Goal: Task Accomplishment & Management: Use online tool/utility

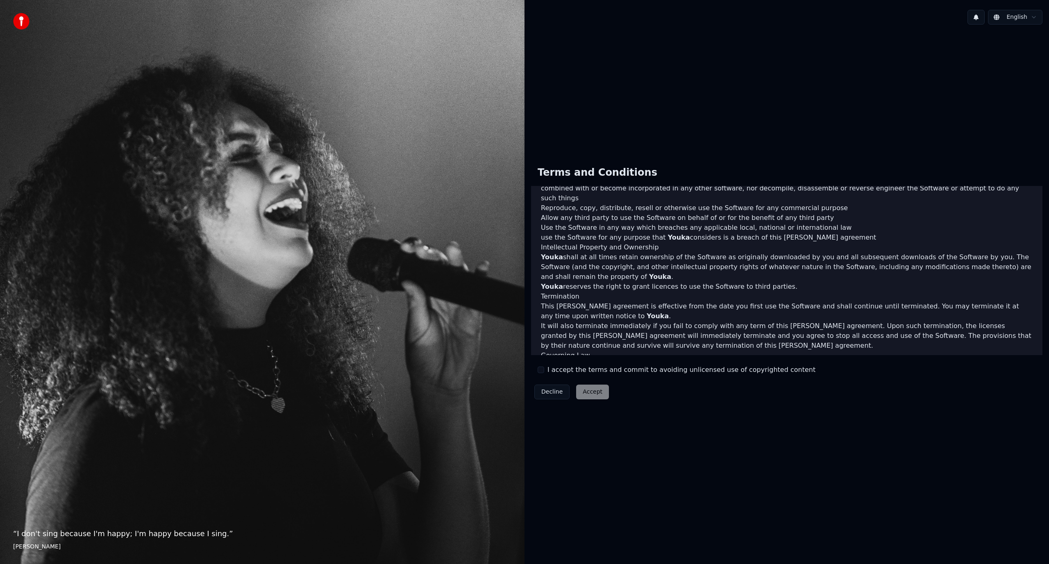
scroll to position [234, 0]
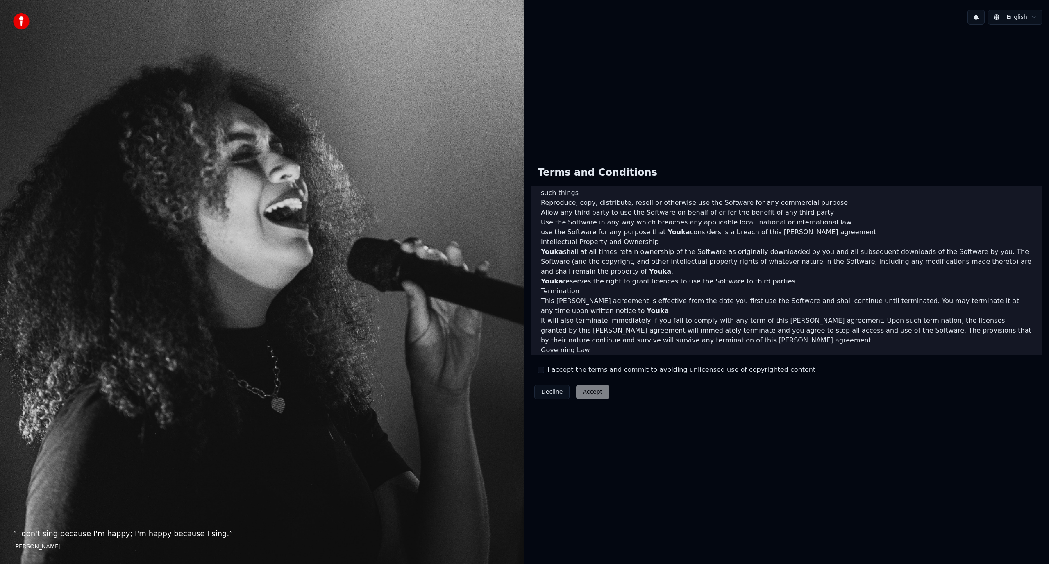
click at [542, 371] on button "I accept the terms and commit to avoiding unlicensed use of copyrighted content" at bounding box center [541, 370] width 7 height 7
click at [588, 393] on button "Accept" at bounding box center [592, 392] width 33 height 15
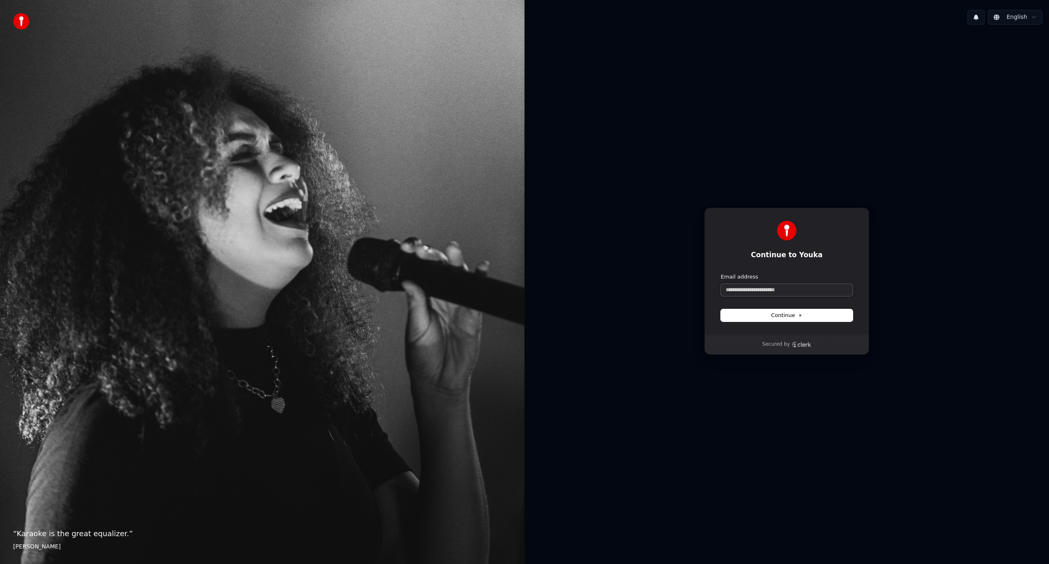
click at [770, 290] on input "Email address" at bounding box center [787, 290] width 132 height 12
click at [799, 346] on icon "Clerk logo" at bounding box center [802, 345] width 20 height 6
click at [769, 288] on input "Email address" at bounding box center [787, 290] width 132 height 12
click at [759, 288] on input "Email address" at bounding box center [787, 290] width 132 height 12
paste input "**********"
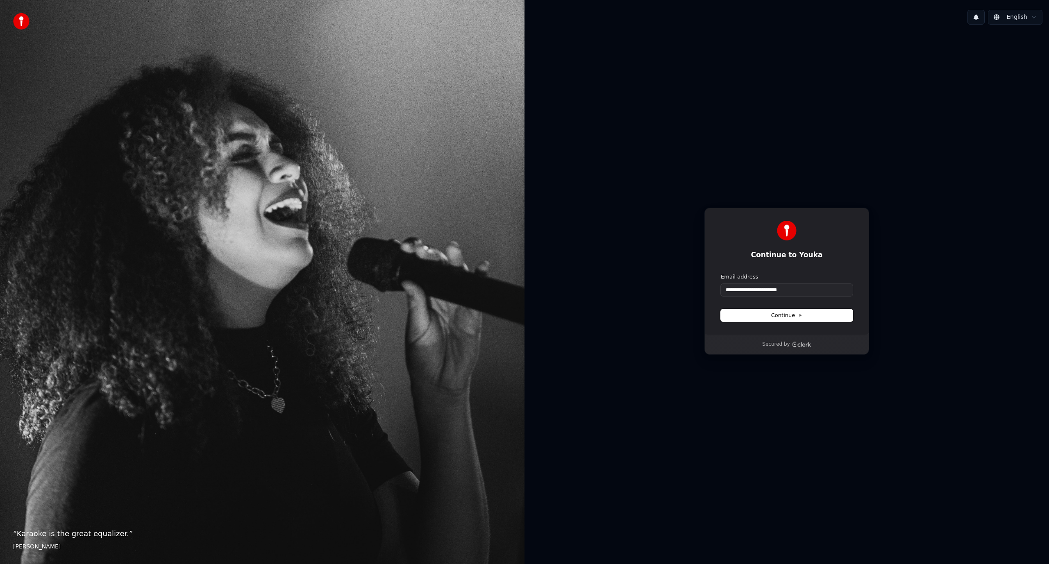
click at [757, 318] on button "Continue" at bounding box center [787, 315] width 132 height 12
type input "**********"
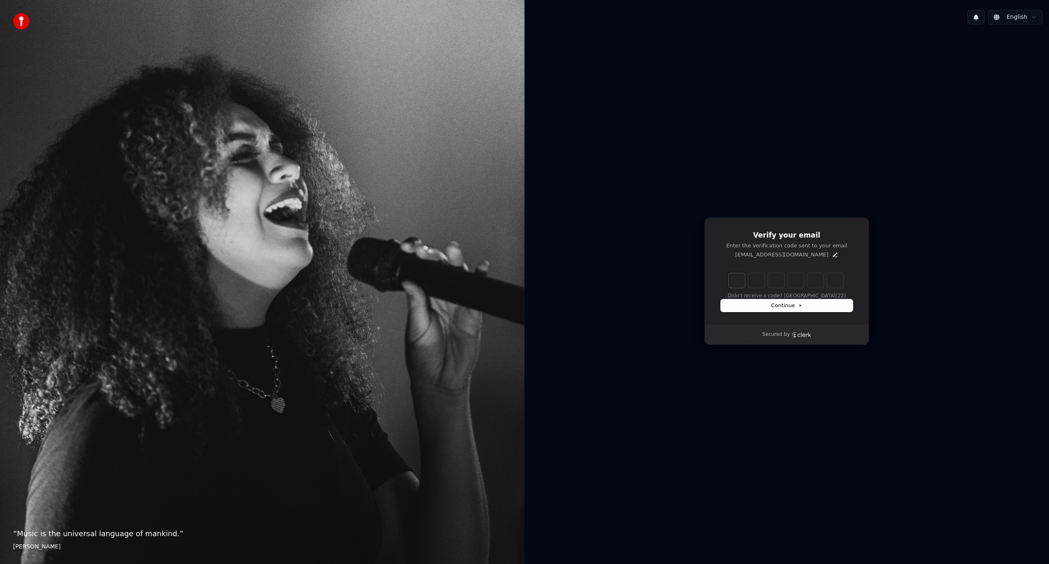
click at [738, 283] on input "Enter verification code. Digit 1" at bounding box center [737, 280] width 16 height 15
type input "******"
type input "*"
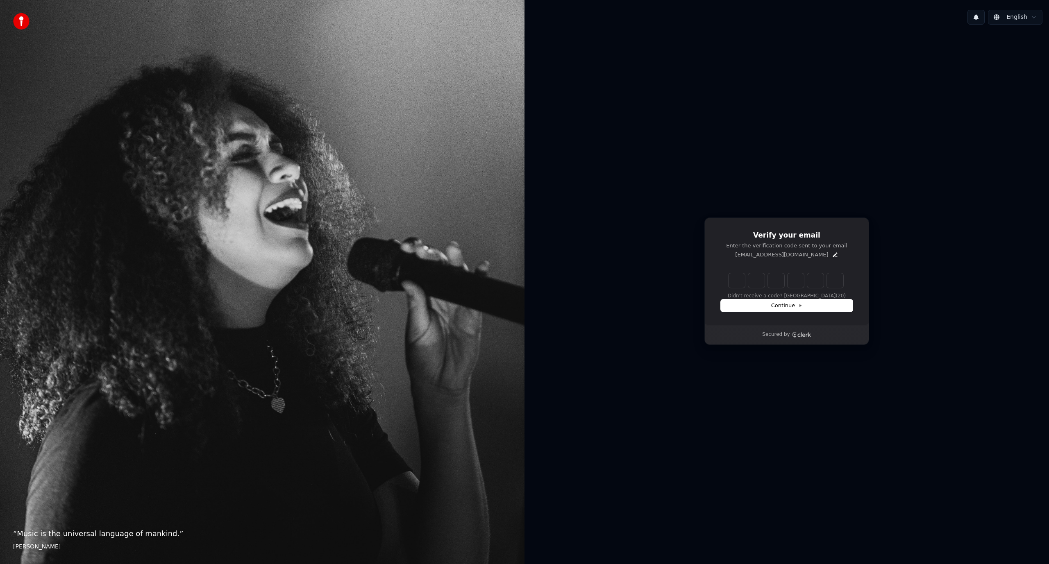
type input "*"
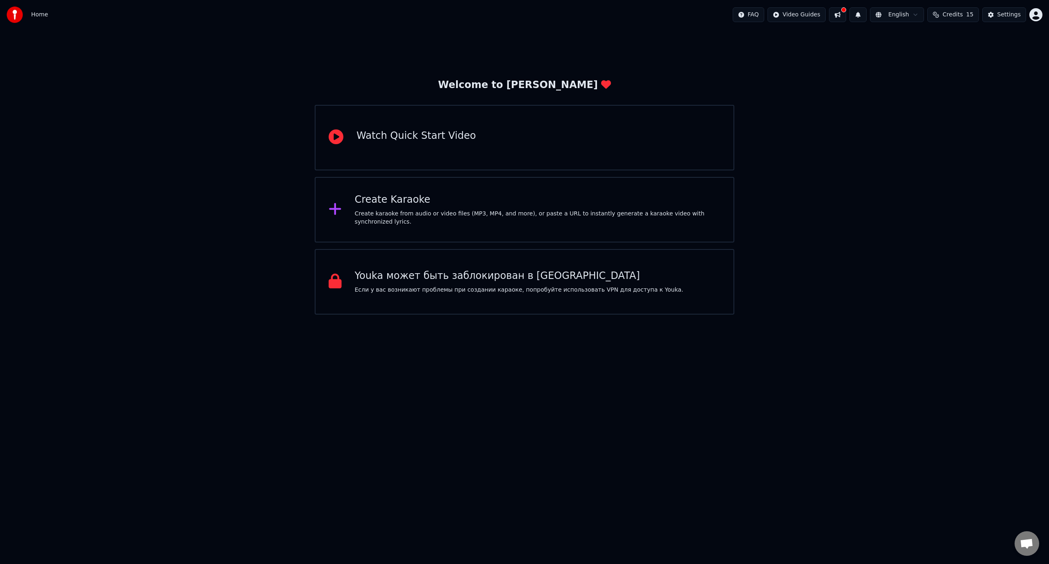
click at [949, 14] on span "Credits" at bounding box center [953, 15] width 20 height 8
drag, startPoint x: 981, startPoint y: 56, endPoint x: 993, endPoint y: 55, distance: 11.5
click at [993, 55] on td "30" at bounding box center [986, 54] width 55 height 15
click at [1002, 39] on th "Expiration (days)" at bounding box center [986, 39] width 55 height 16
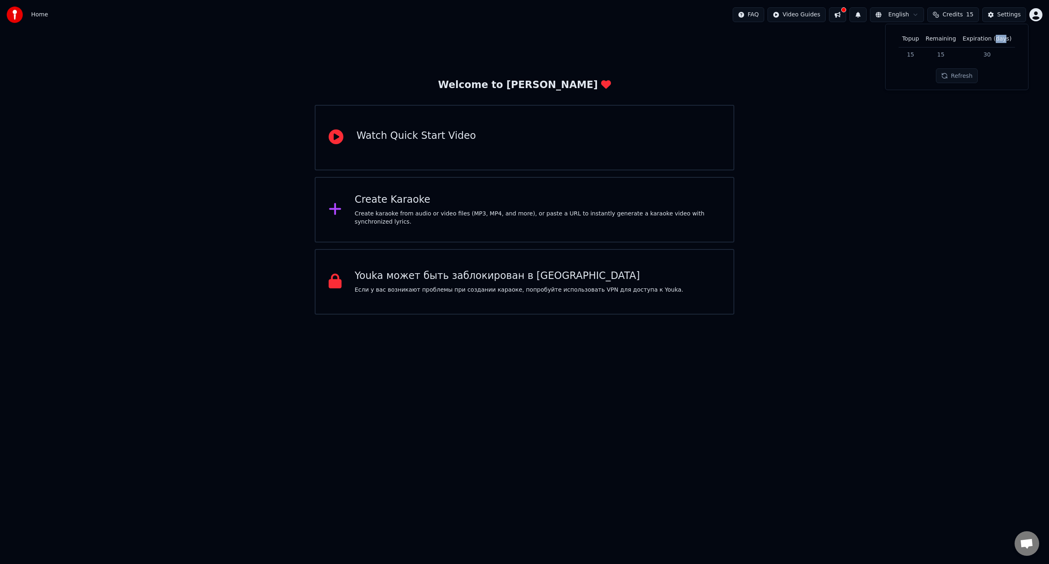
click at [1002, 39] on th "Expiration (days)" at bounding box center [986, 39] width 55 height 16
drag, startPoint x: 1000, startPoint y: 39, endPoint x: 933, endPoint y: 45, distance: 67.0
click at [952, 43] on tr "Topup Remaining Expiration (days)" at bounding box center [957, 39] width 116 height 16
click at [932, 45] on th "Remaining" at bounding box center [940, 39] width 37 height 16
drag, startPoint x: 915, startPoint y: 38, endPoint x: 969, endPoint y: 52, distance: 55.9
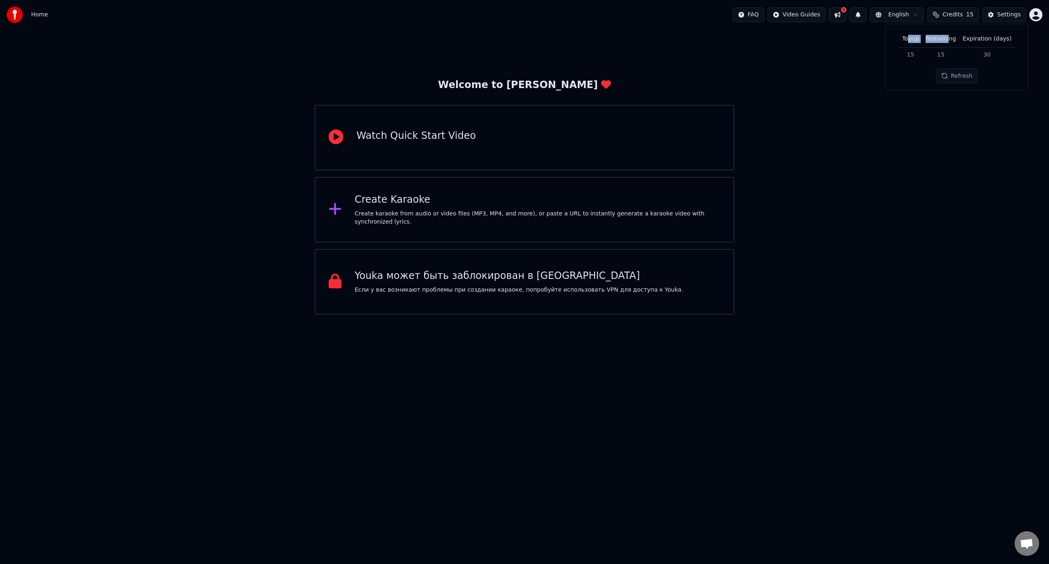
click at [961, 45] on tr "Topup Remaining Expiration (days)" at bounding box center [957, 39] width 116 height 16
drag, startPoint x: 950, startPoint y: 40, endPoint x: 930, endPoint y: 45, distance: 20.6
click at [950, 40] on th "Remaining" at bounding box center [940, 39] width 37 height 16
click at [920, 43] on th "Topup" at bounding box center [910, 39] width 23 height 16
click at [913, 41] on th "Topup" at bounding box center [910, 39] width 23 height 16
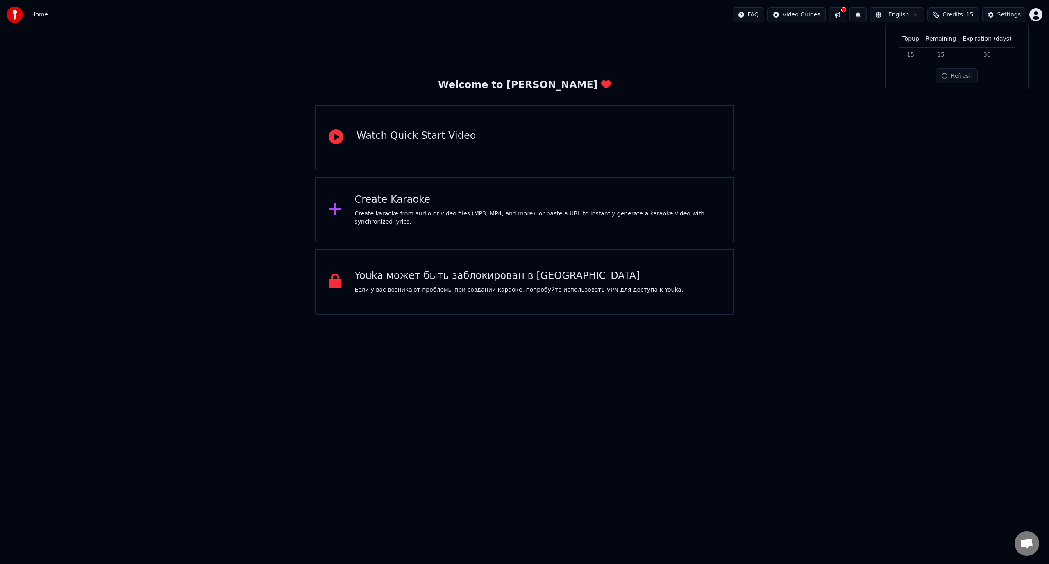
click at [847, 139] on div "Welcome to Youka Watch Quick Start Video Create Karaoke Create karaoke from aud…" at bounding box center [524, 172] width 1049 height 285
click at [1036, 19] on html "Home FAQ Video Guides English Credits 15 Settings Welcome to Youka Watch Quick …" at bounding box center [524, 157] width 1049 height 315
click at [978, 49] on span "Billing" at bounding box center [978, 53] width 18 height 8
click at [91, 76] on div "Welcome to Youka Watch Quick Start Video Create Karaoke Create karaoke from aud…" at bounding box center [524, 172] width 1049 height 285
click at [170, 198] on div "Welcome to Youka Watch Quick Start Video Create Karaoke Create karaoke from aud…" at bounding box center [524, 172] width 1049 height 285
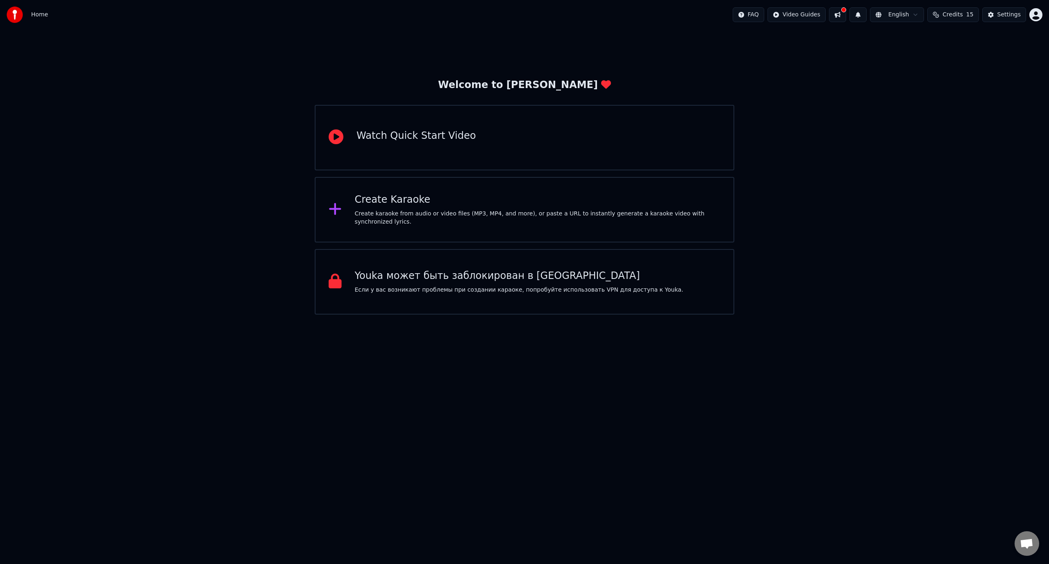
click at [341, 205] on icon at bounding box center [335, 209] width 13 height 15
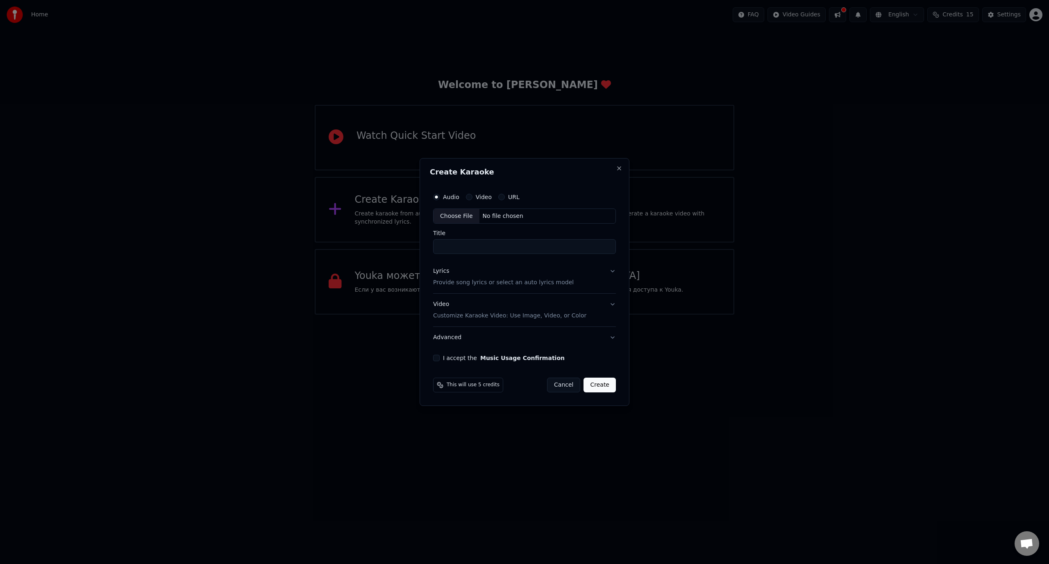
click at [479, 199] on label "Video" at bounding box center [484, 197] width 16 height 6
click at [472, 199] on button "Video" at bounding box center [469, 197] width 7 height 7
click at [454, 219] on div "Choose File" at bounding box center [457, 216] width 46 height 15
type input "**********"
click at [613, 273] on button "Lyrics Provide song lyrics or select an auto lyrics model" at bounding box center [525, 277] width 184 height 33
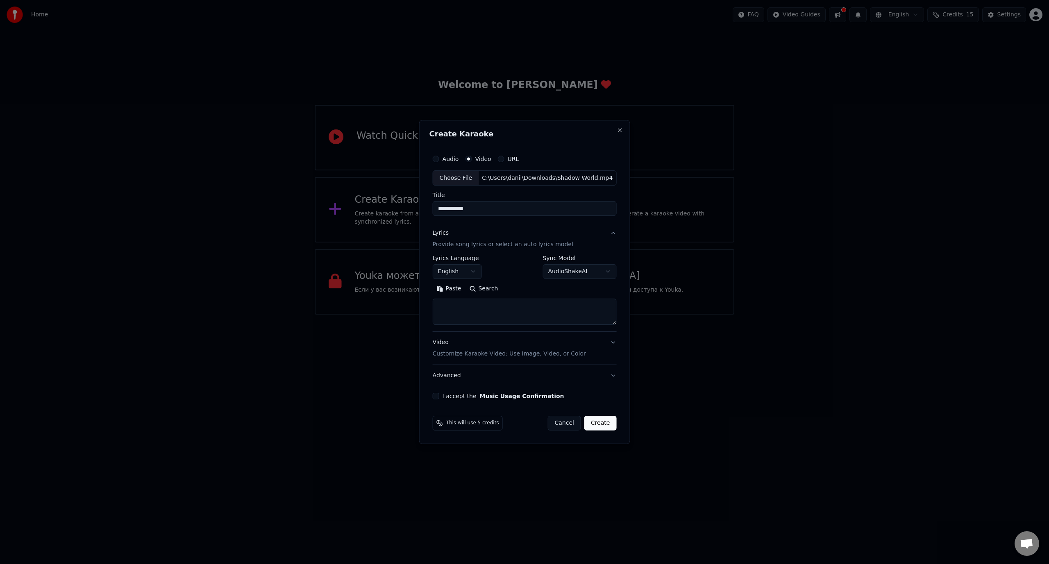
click at [475, 288] on button "Search" at bounding box center [483, 289] width 37 height 13
type textarea "**********"
click at [613, 341] on button "Video Customize Karaoke Video: Use Image, Video, or Color" at bounding box center [525, 348] width 184 height 33
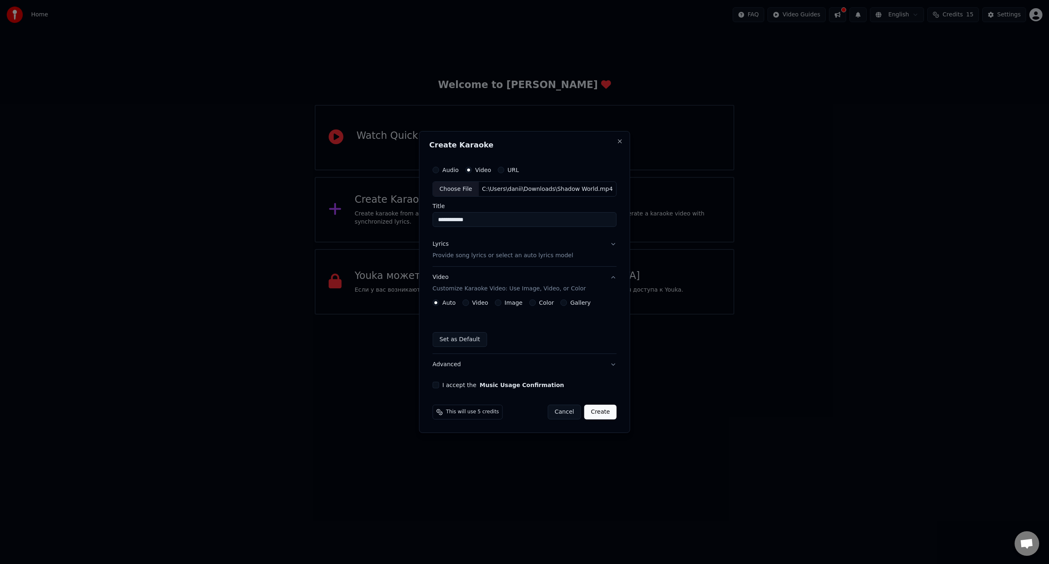
click at [510, 304] on label "Image" at bounding box center [513, 303] width 18 height 6
click at [501, 304] on button "Image" at bounding box center [498, 303] width 7 height 7
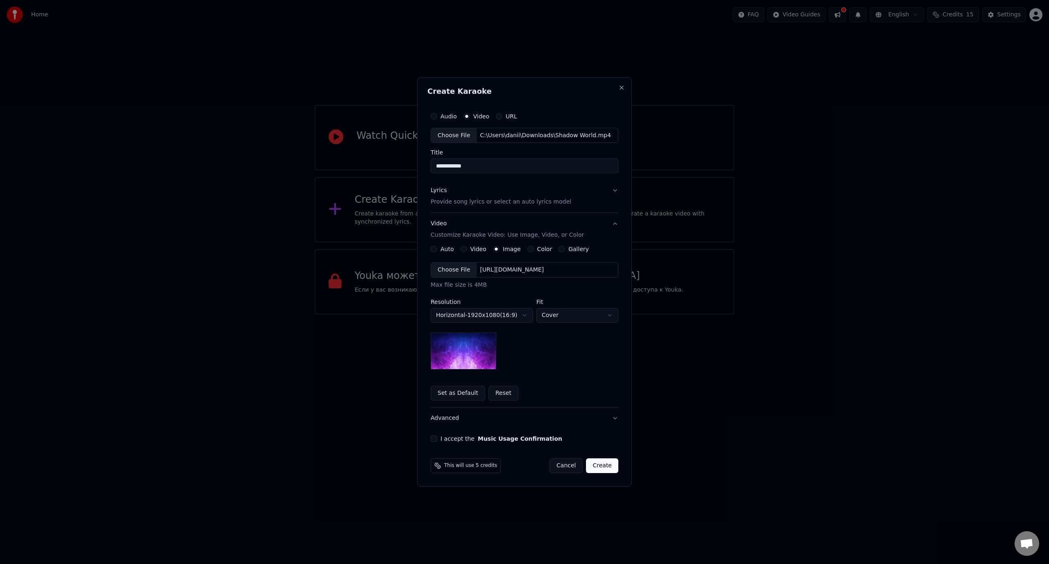
click at [451, 270] on div "Choose File" at bounding box center [454, 270] width 46 height 15
click at [435, 441] on button "I accept the Music Usage Confirmation" at bounding box center [434, 439] width 7 height 7
click at [604, 467] on button "Create" at bounding box center [602, 466] width 32 height 15
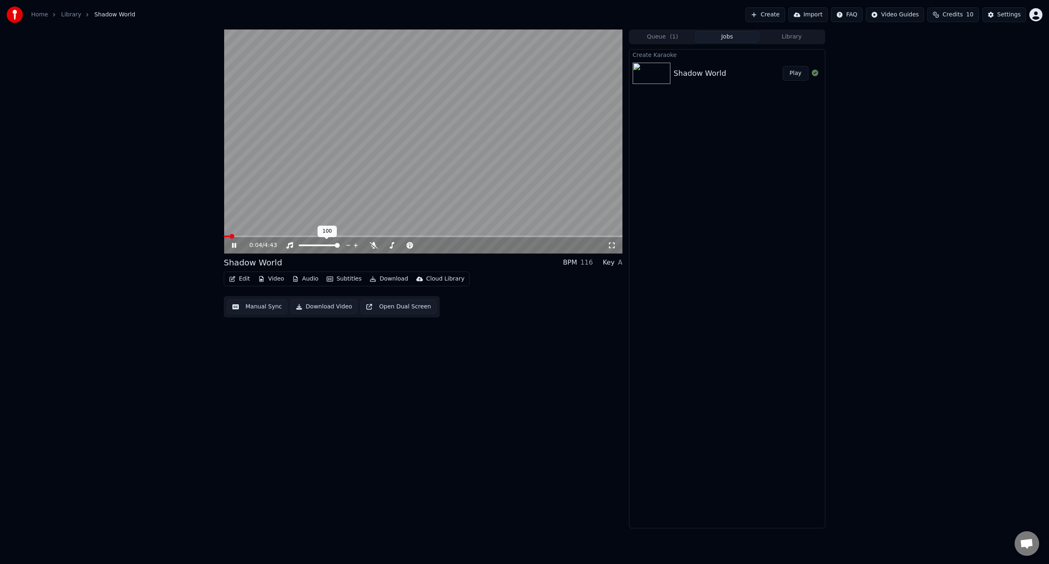
click at [310, 248] on div at bounding box center [327, 245] width 66 height 8
click at [304, 246] on span at bounding box center [301, 246] width 5 height 2
click at [242, 278] on button "Edit" at bounding box center [239, 278] width 27 height 11
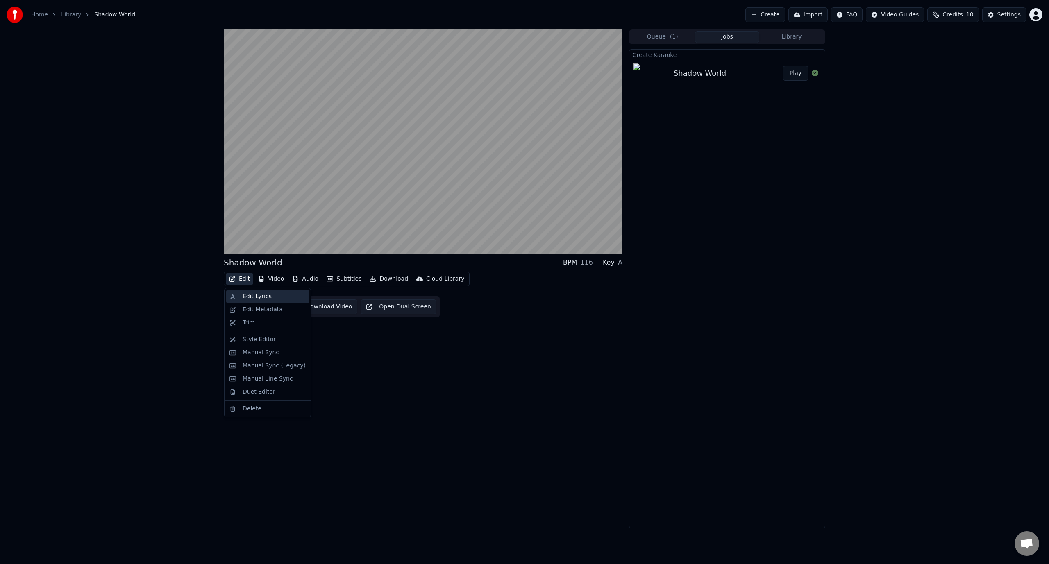
click at [247, 298] on div "Edit Lyrics" at bounding box center [257, 297] width 29 height 8
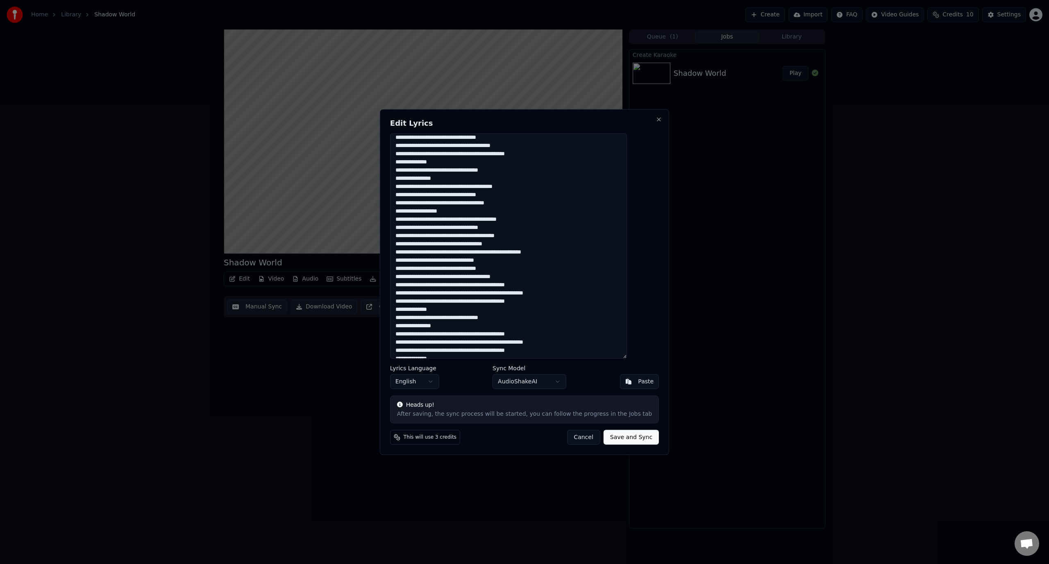
scroll to position [109, 0]
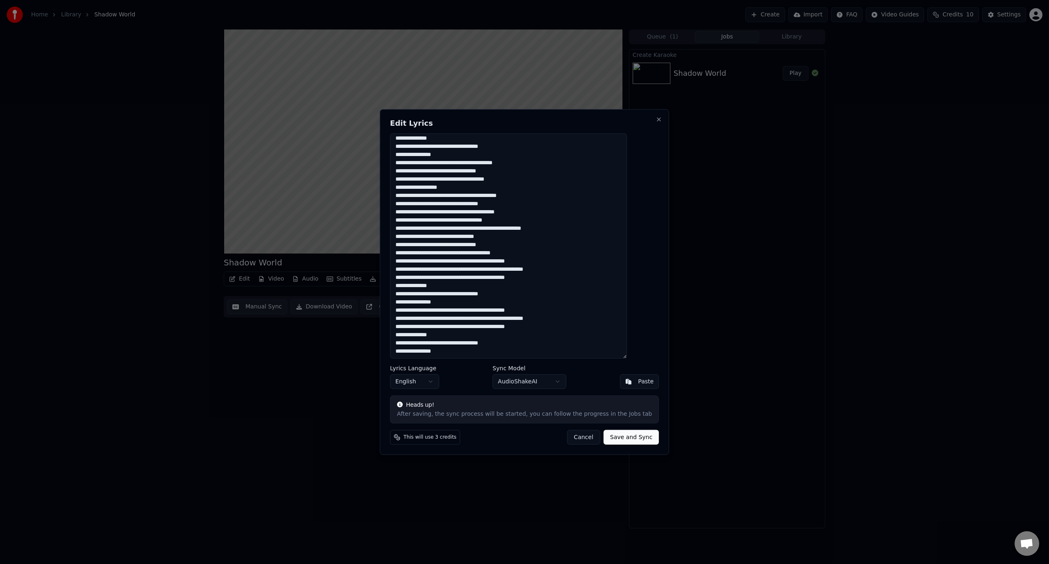
click at [570, 437] on button "Cancel" at bounding box center [583, 437] width 33 height 15
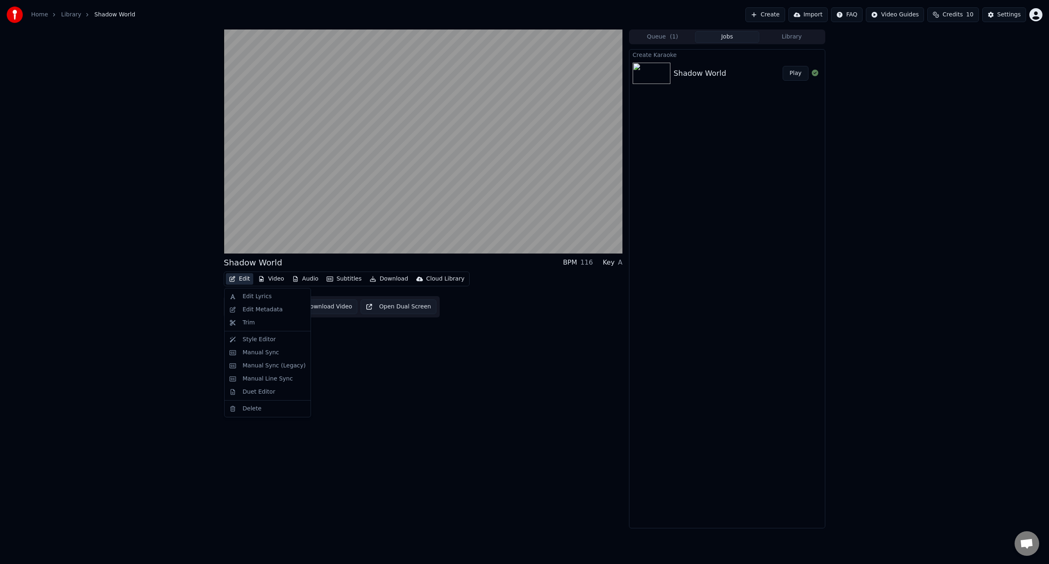
click at [243, 279] on button "Edit" at bounding box center [239, 278] width 27 height 11
click at [251, 313] on div "Edit Metadata" at bounding box center [263, 310] width 40 height 8
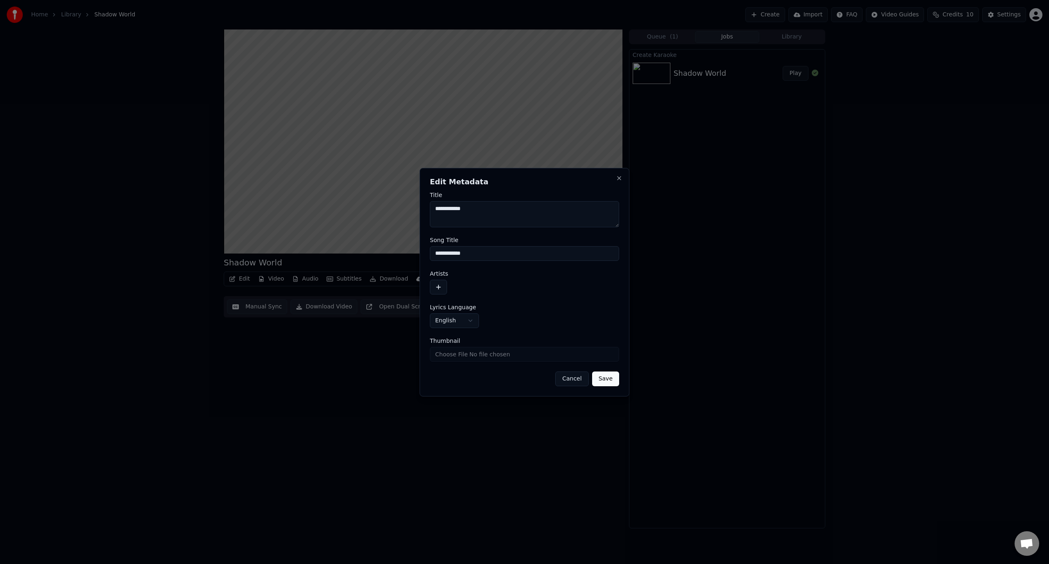
click at [570, 380] on button "Cancel" at bounding box center [571, 379] width 33 height 15
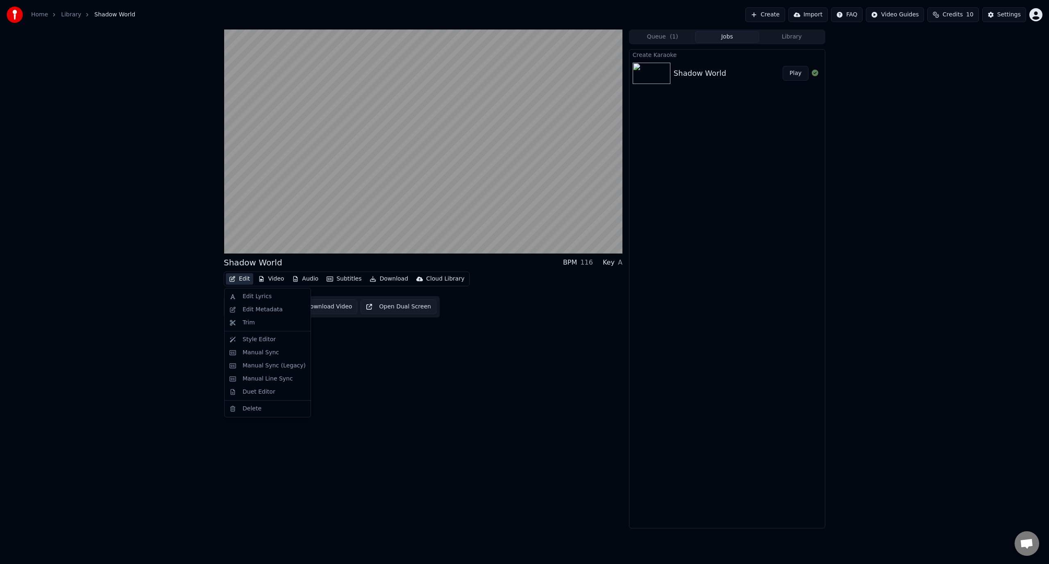
click at [239, 280] on button "Edit" at bounding box center [239, 278] width 27 height 11
click at [259, 354] on div "Manual Sync" at bounding box center [261, 353] width 36 height 8
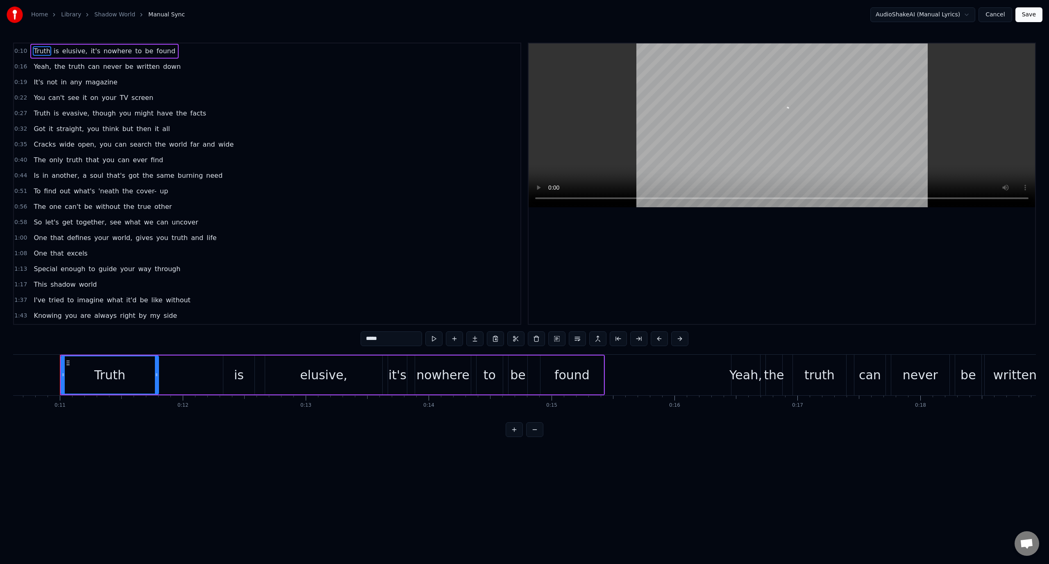
scroll to position [0, 1311]
drag, startPoint x: 152, startPoint y: 373, endPoint x: 145, endPoint y: 382, distance: 10.8
click at [145, 382] on div at bounding box center [144, 375] width 3 height 37
click at [226, 370] on div "is" at bounding box center [233, 375] width 31 height 39
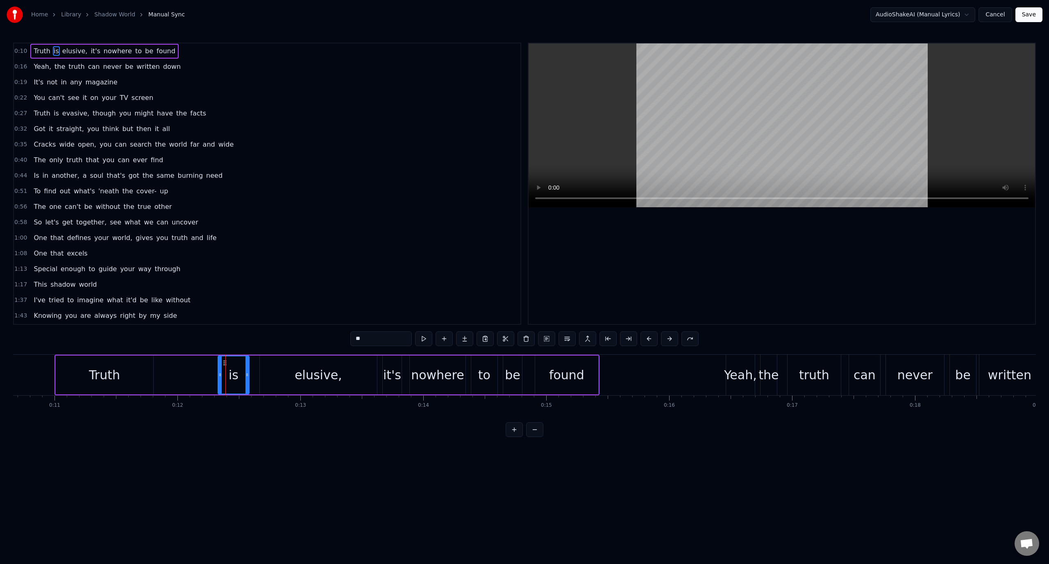
click at [109, 368] on div "Truth" at bounding box center [104, 375] width 31 height 18
click at [231, 376] on div "is" at bounding box center [234, 375] width 10 height 18
click at [288, 378] on div "elusive," at bounding box center [318, 375] width 117 height 39
type input "********"
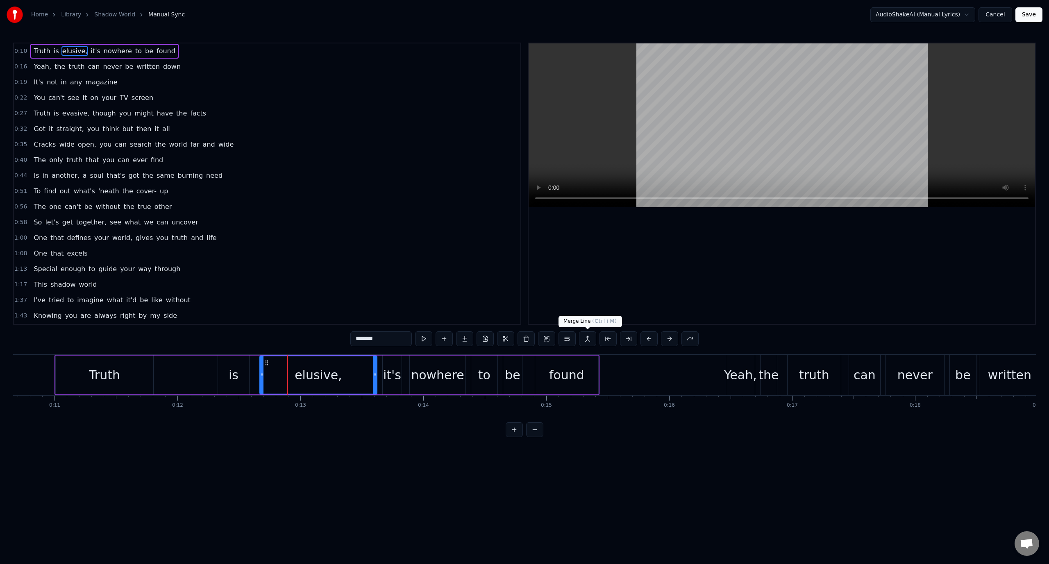
click at [587, 340] on button at bounding box center [587, 339] width 17 height 15
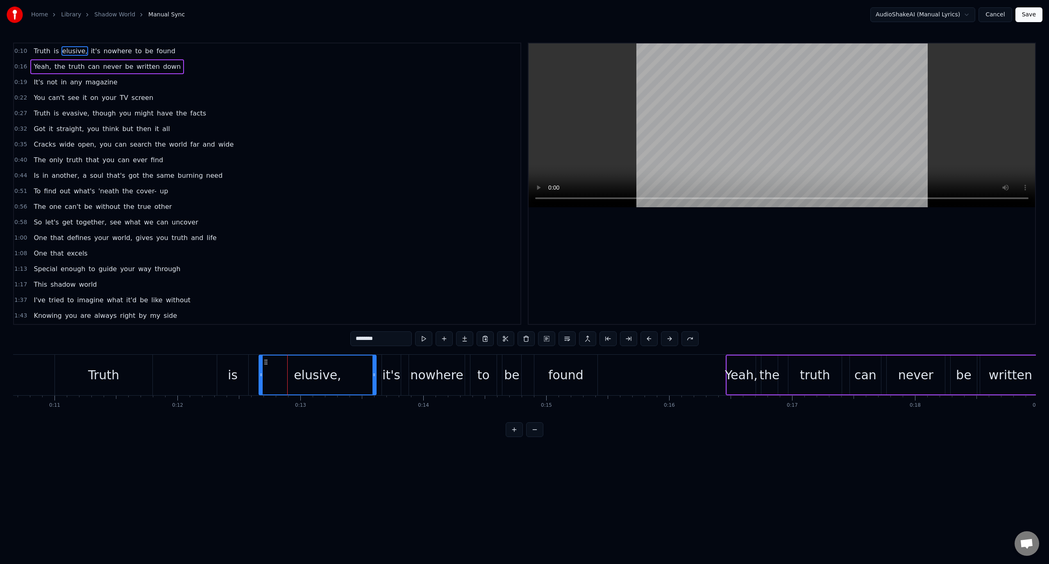
click at [125, 388] on div "Truth" at bounding box center [104, 375] width 98 height 41
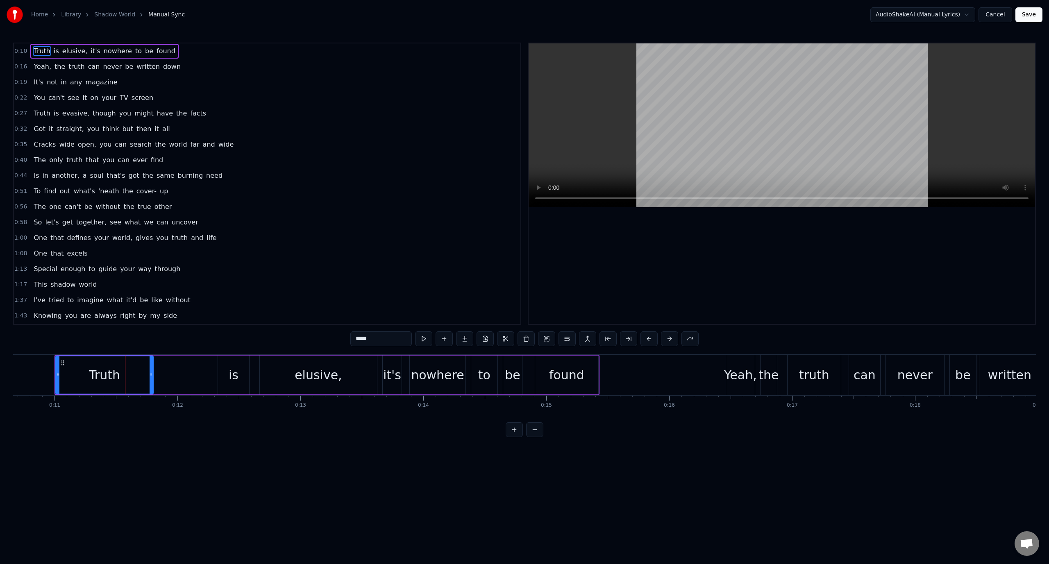
click at [231, 378] on div "is" at bounding box center [234, 375] width 10 height 18
click at [325, 368] on div "elusive," at bounding box center [319, 375] width 48 height 18
type input "********"
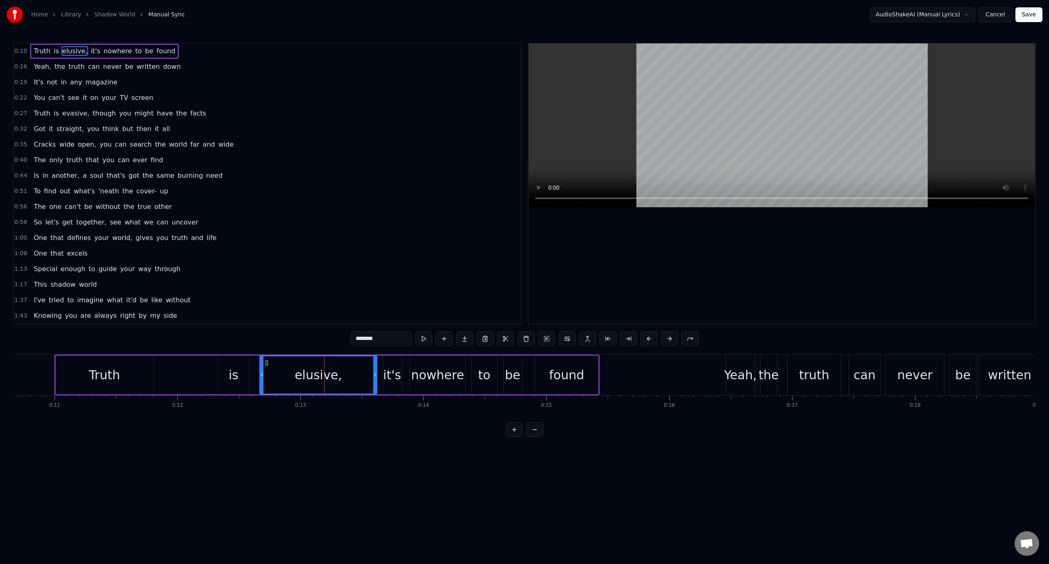
click at [147, 81] on div "0:19 It's not in any magazine" at bounding box center [267, 83] width 506 height 16
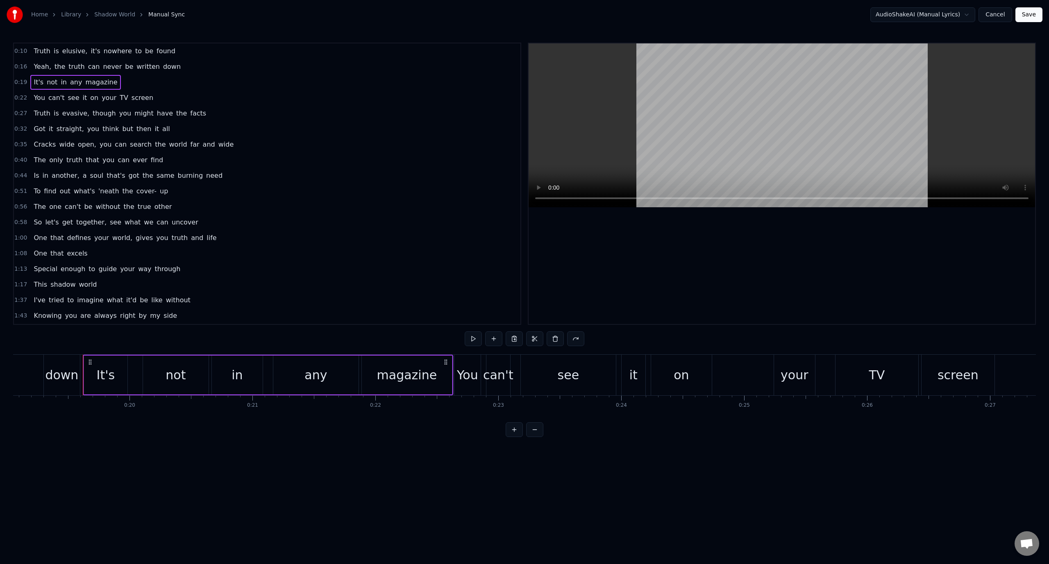
scroll to position [0, 2371]
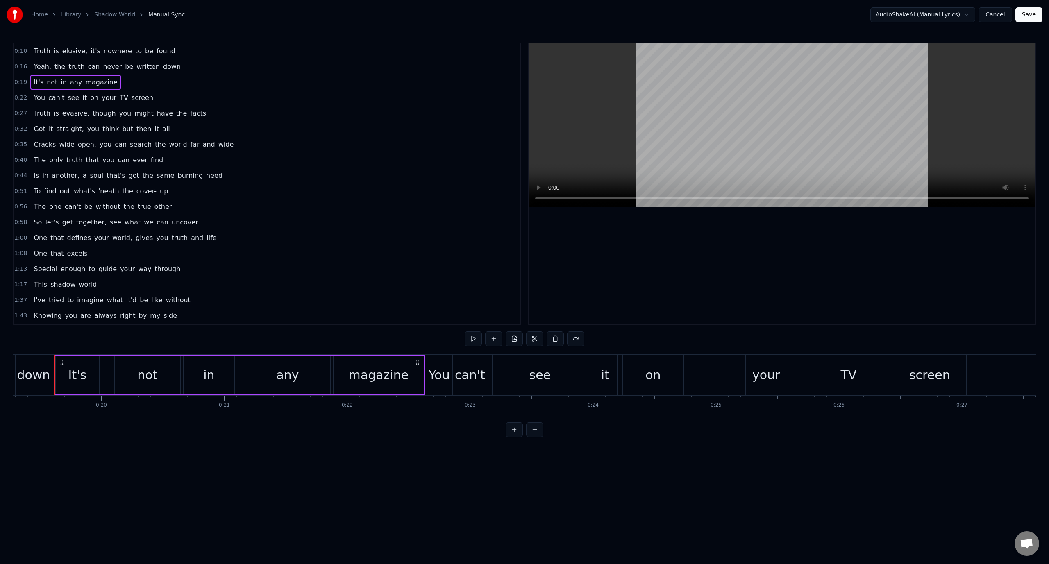
click at [141, 97] on div "You can't see it on your TV screen" at bounding box center [93, 98] width 126 height 15
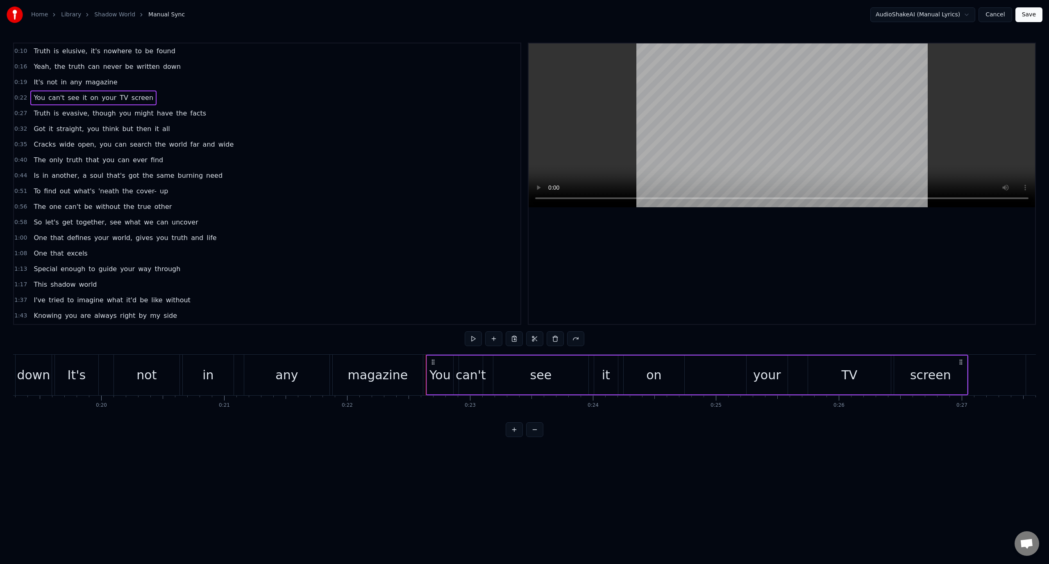
click at [43, 55] on span "Truth" at bounding box center [42, 50] width 18 height 9
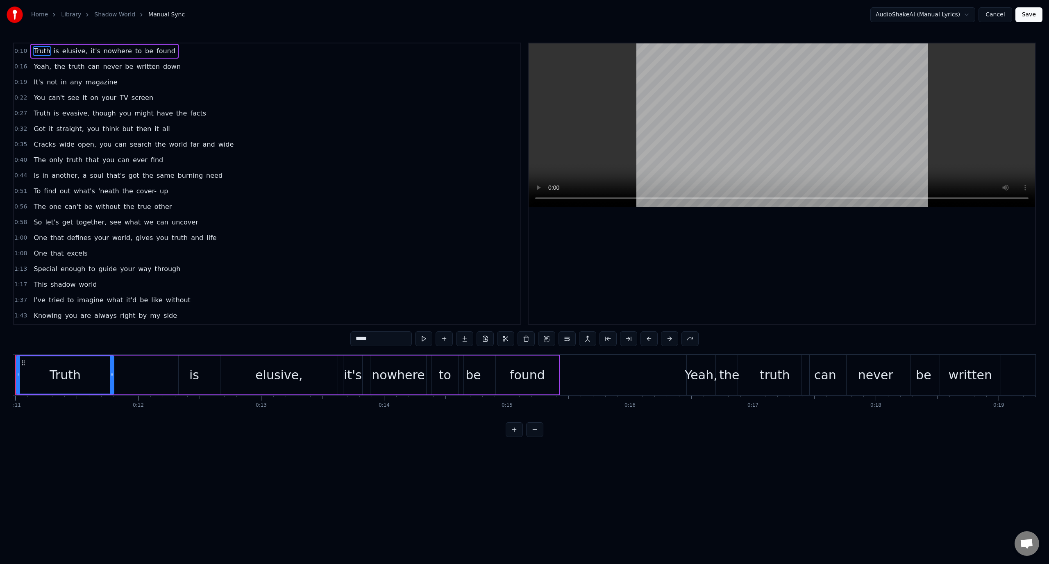
scroll to position [0, 1311]
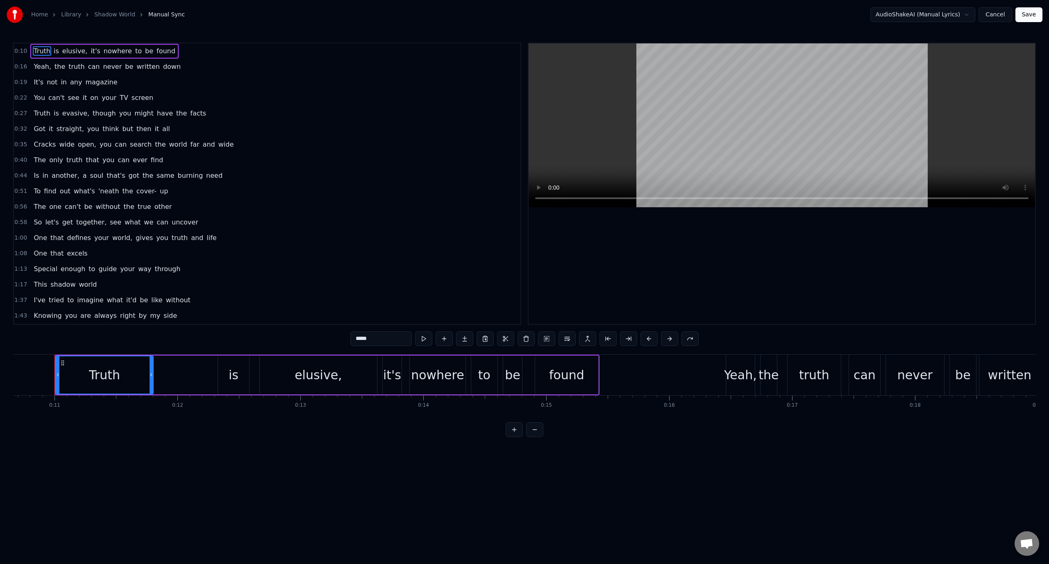
click at [45, 50] on span "Truth" at bounding box center [42, 50] width 18 height 9
click at [159, 193] on span "up" at bounding box center [164, 190] width 10 height 9
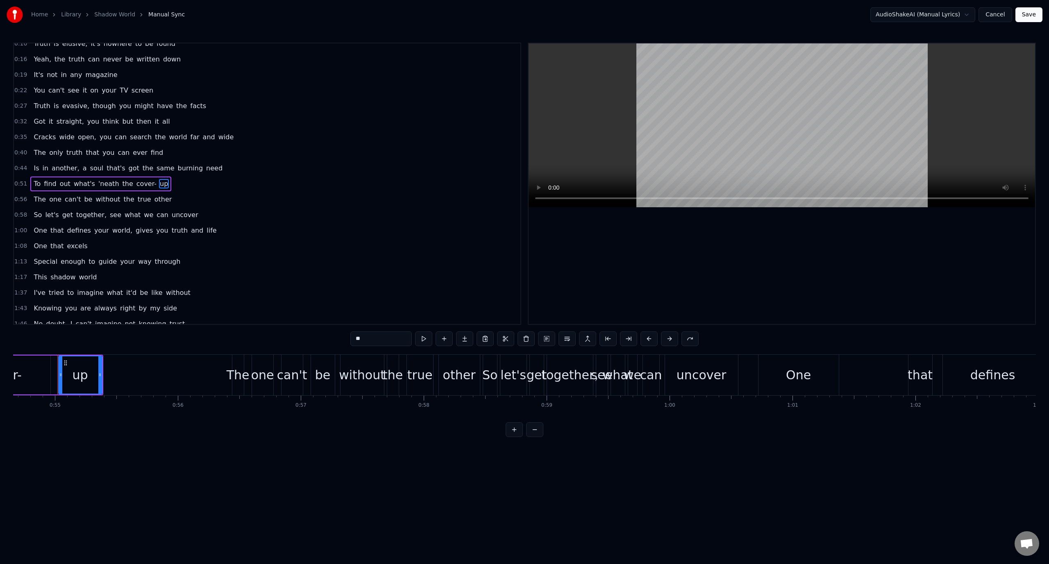
scroll to position [0, 6723]
click at [36, 379] on div "cover-" at bounding box center [-1, 375] width 95 height 39
type input "******"
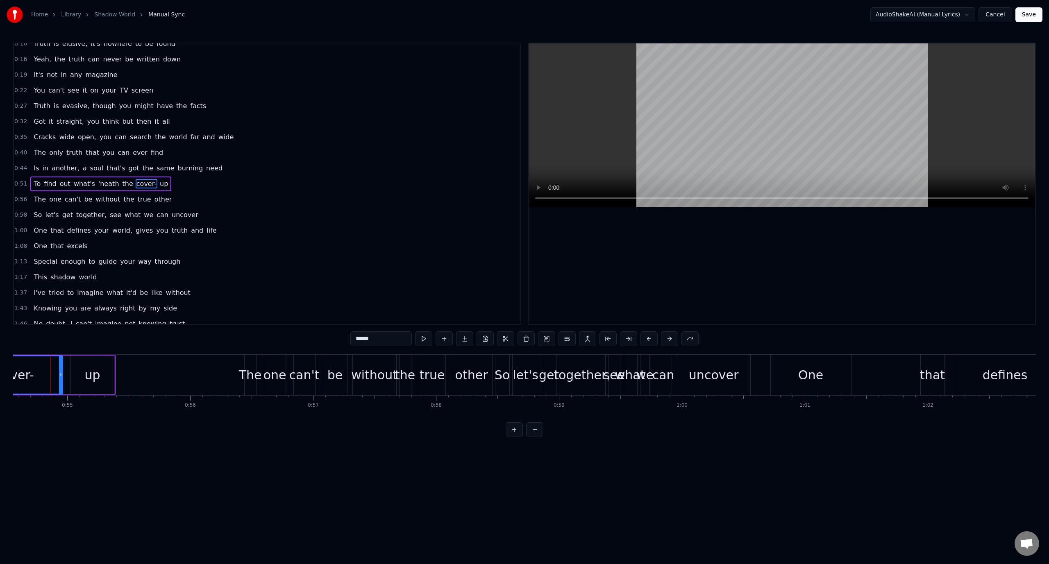
scroll to position [0, 6703]
click at [293, 151] on html "Home Library Shadow World Manual Sync AudioShakeAI (Manual Lyrics) Cancel Save …" at bounding box center [524, 225] width 1049 height 450
click at [275, 165] on div "0:44 Is in another, a soul that's got the same burning need" at bounding box center [267, 169] width 506 height 16
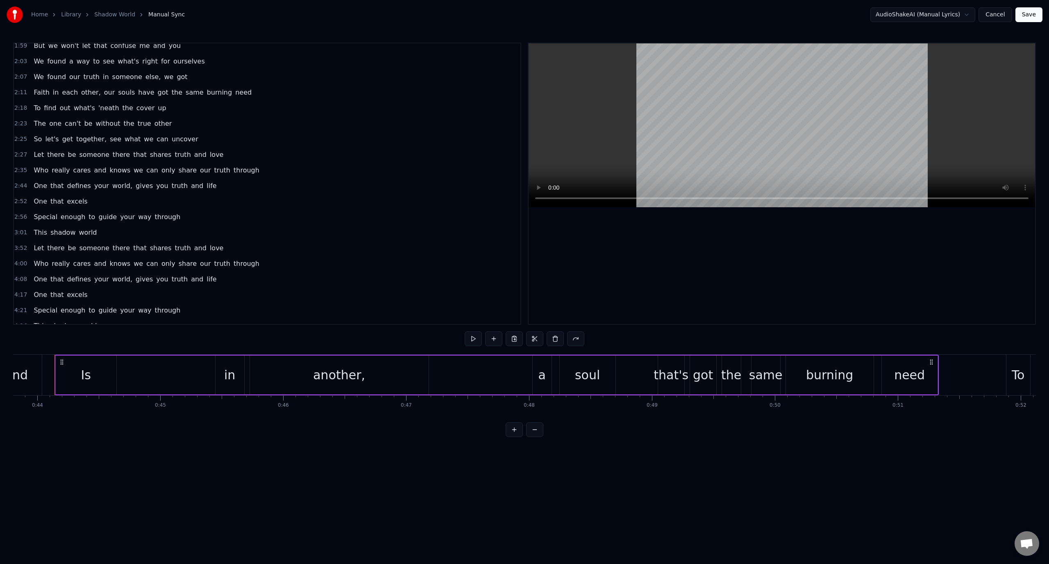
scroll to position [335, 0]
click at [199, 189] on div "2:44 One that defines your world, gives you truth and life" at bounding box center [267, 183] width 506 height 16
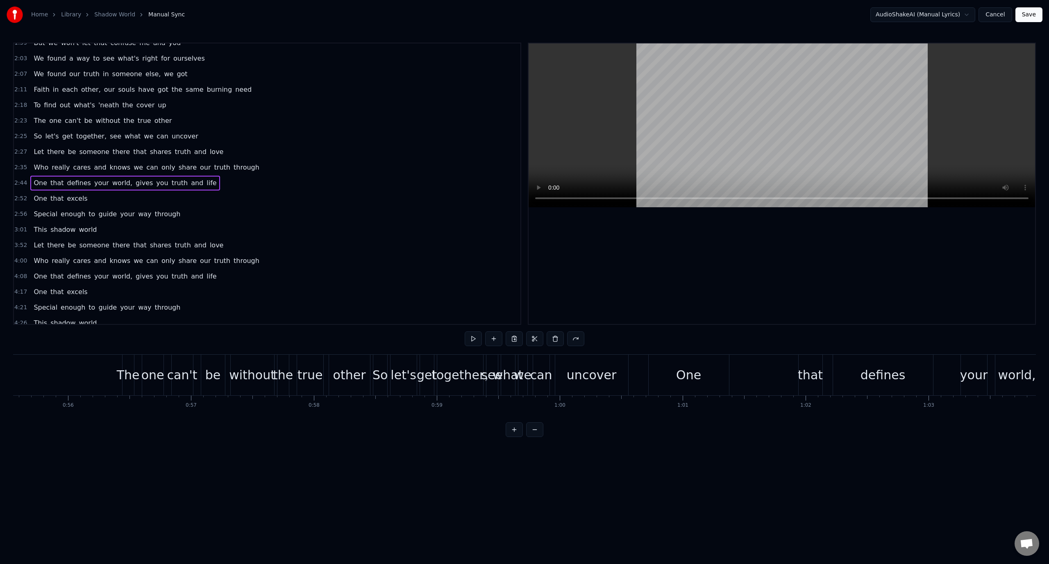
scroll to position [0, 8550]
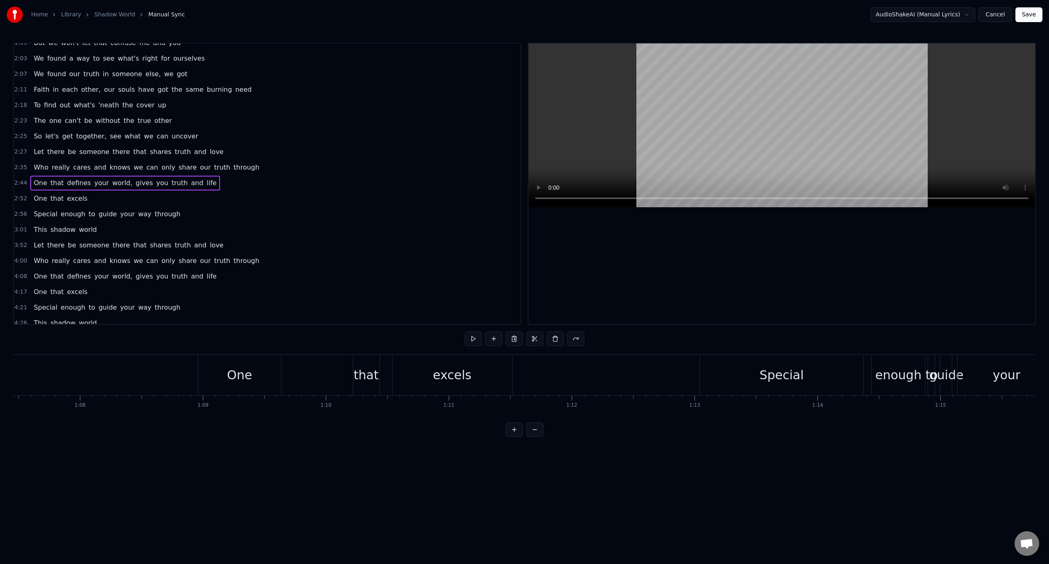
click at [206, 183] on span "life" at bounding box center [211, 182] width 11 height 9
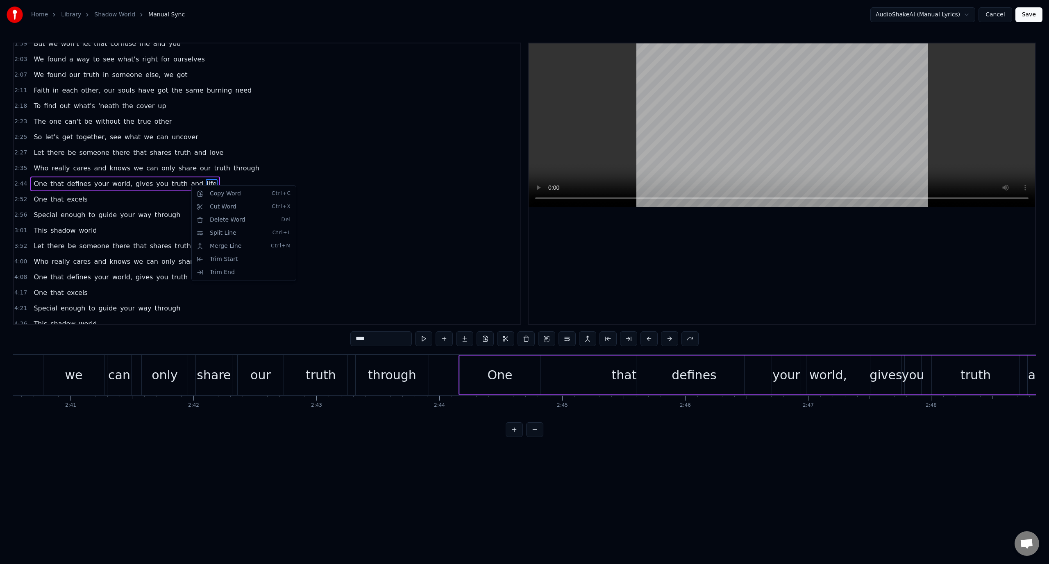
scroll to position [0, 20739]
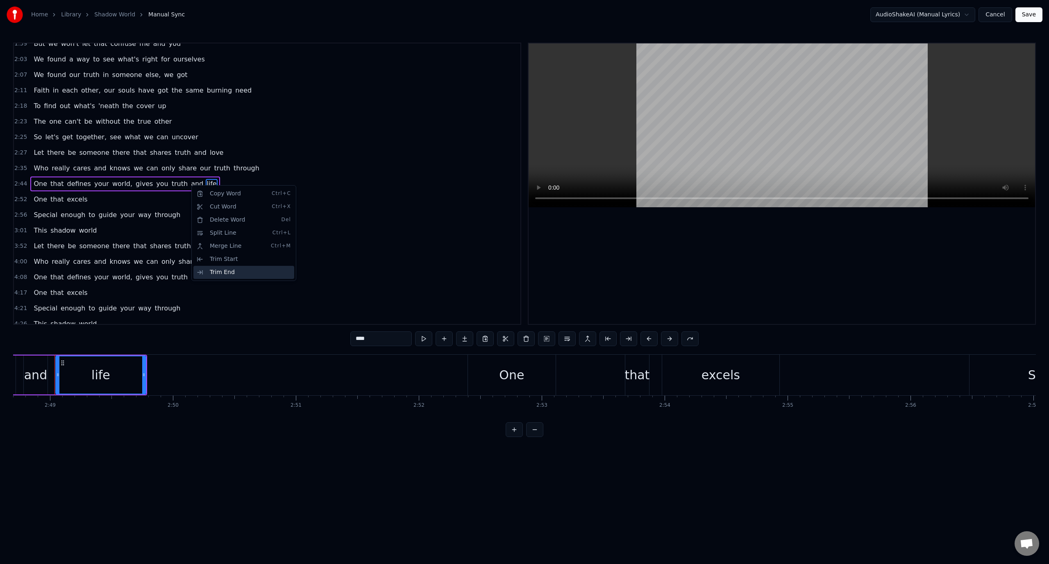
click at [235, 271] on div "Trim End" at bounding box center [243, 272] width 101 height 13
click at [154, 217] on span "through" at bounding box center [167, 214] width 27 height 9
type input "*******"
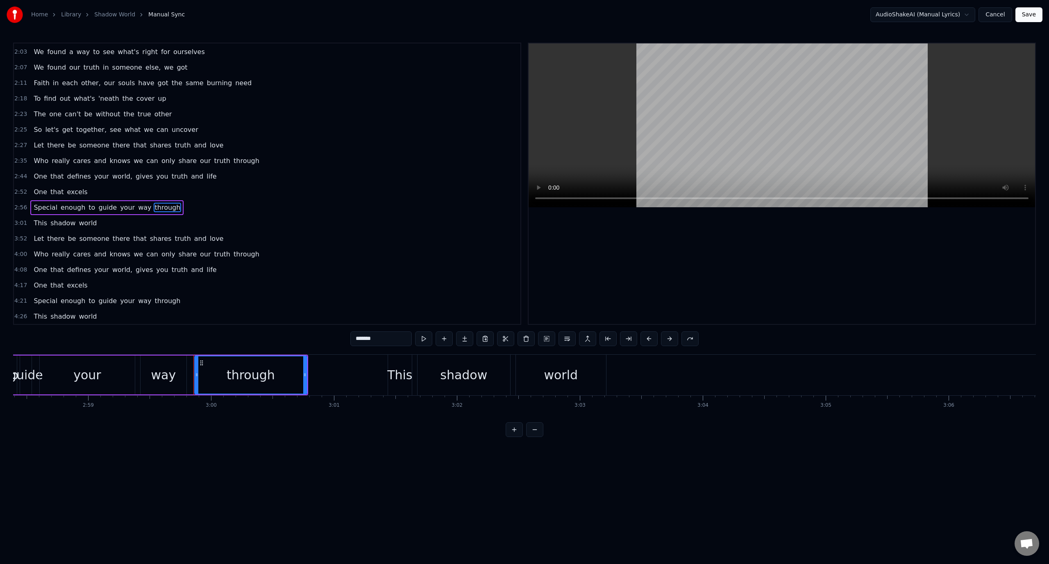
scroll to position [0, 22069]
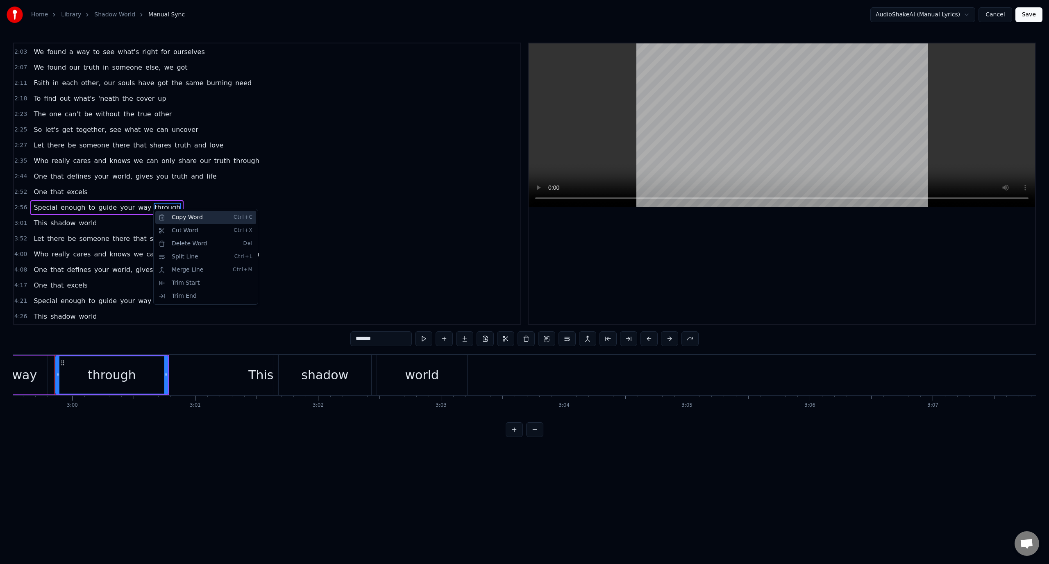
drag, startPoint x: 184, startPoint y: 221, endPoint x: 175, endPoint y: 220, distance: 9.0
click at [184, 221] on div "Copy Word Ctrl+C" at bounding box center [205, 217] width 101 height 13
click at [94, 222] on div "3:01 This shadow world" at bounding box center [267, 224] width 506 height 16
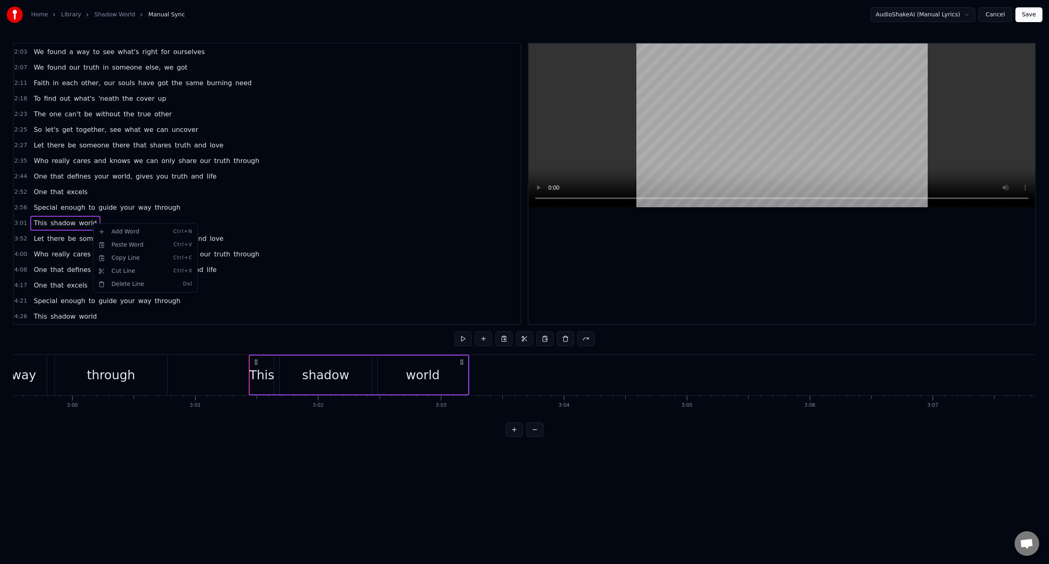
click at [261, 211] on html "Home Library Shadow World Manual Sync AudioShakeAI (Manual Lyrics) Cancel Save …" at bounding box center [524, 225] width 1049 height 450
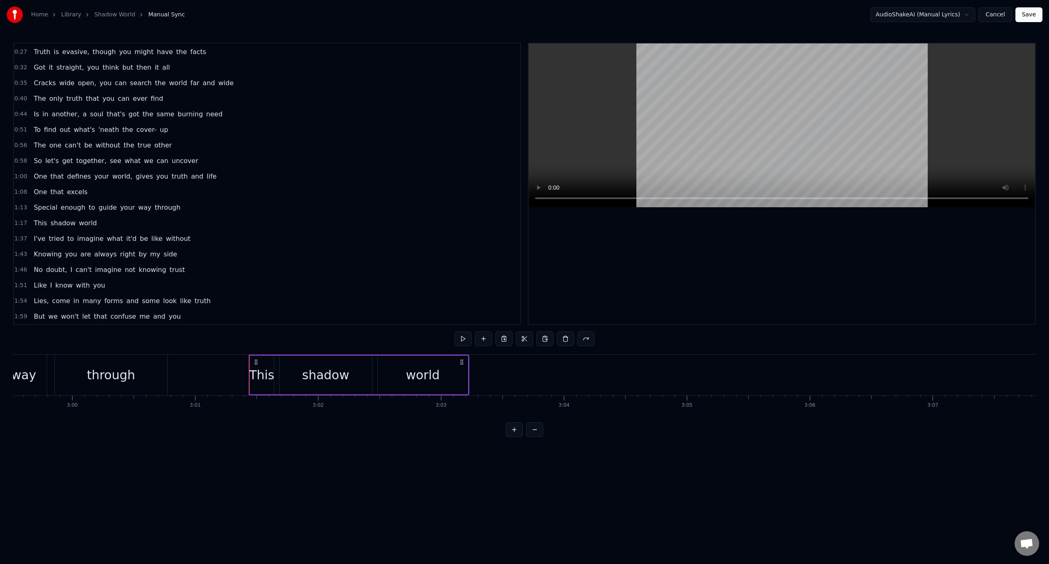
scroll to position [55, 0]
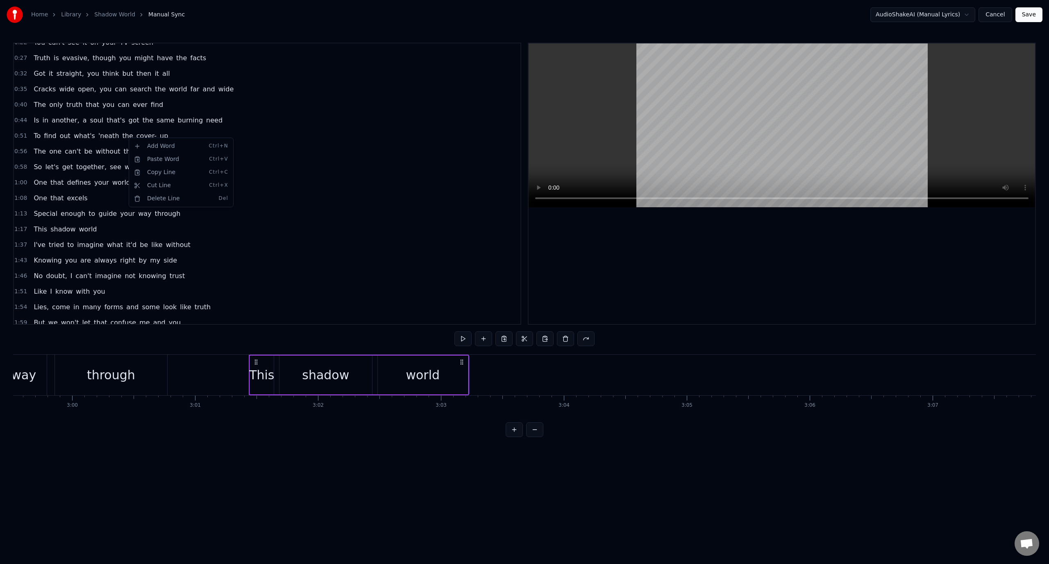
click at [336, 133] on html "Home Library Shadow World Manual Sync AudioShakeAI (Manual Lyrics) Cancel Save …" at bounding box center [524, 225] width 1049 height 450
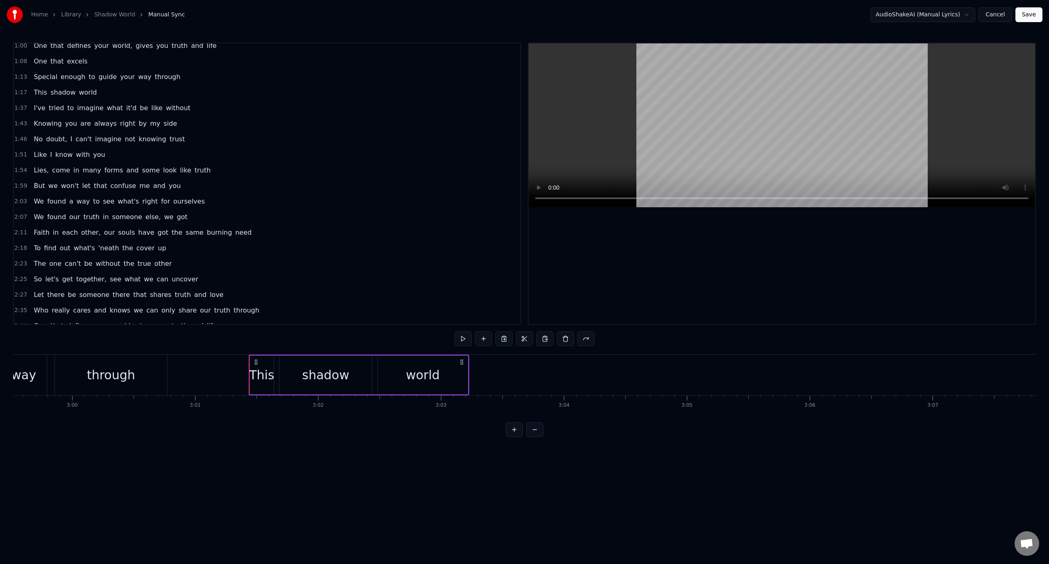
scroll to position [342, 0]
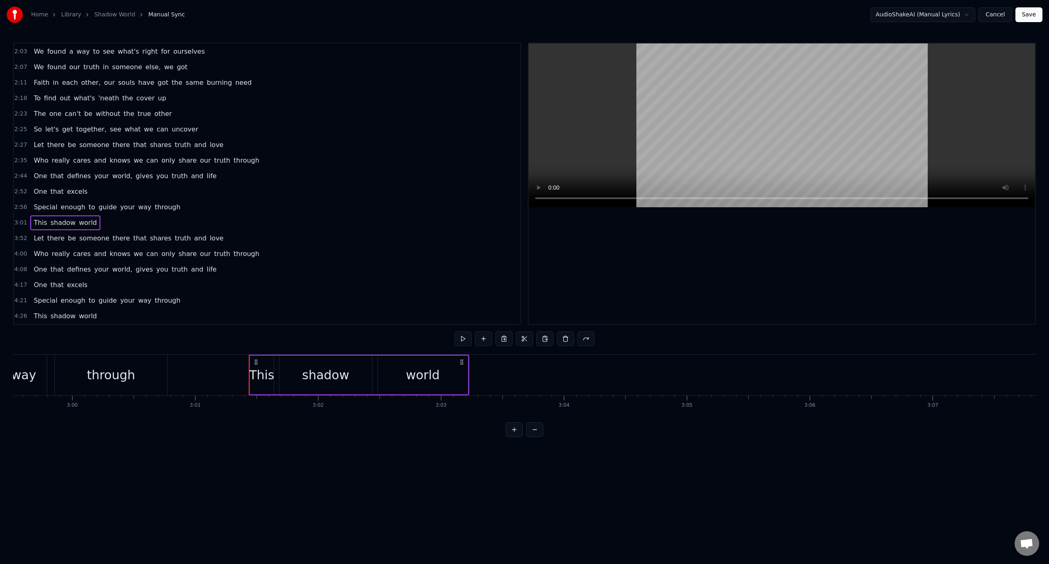
click at [1036, 16] on button "Save" at bounding box center [1028, 14] width 27 height 15
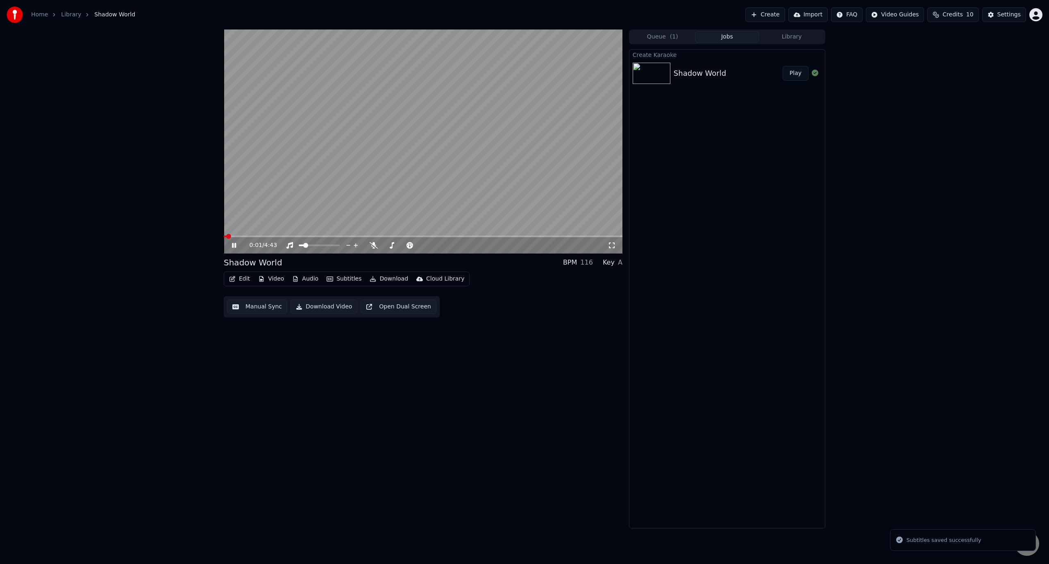
click at [235, 244] on icon at bounding box center [234, 245] width 4 height 5
click at [322, 308] on button "Download Video" at bounding box center [324, 307] width 67 height 15
click at [799, 75] on button "Show" at bounding box center [794, 73] width 30 height 15
click at [772, 16] on button "Create" at bounding box center [765, 14] width 40 height 15
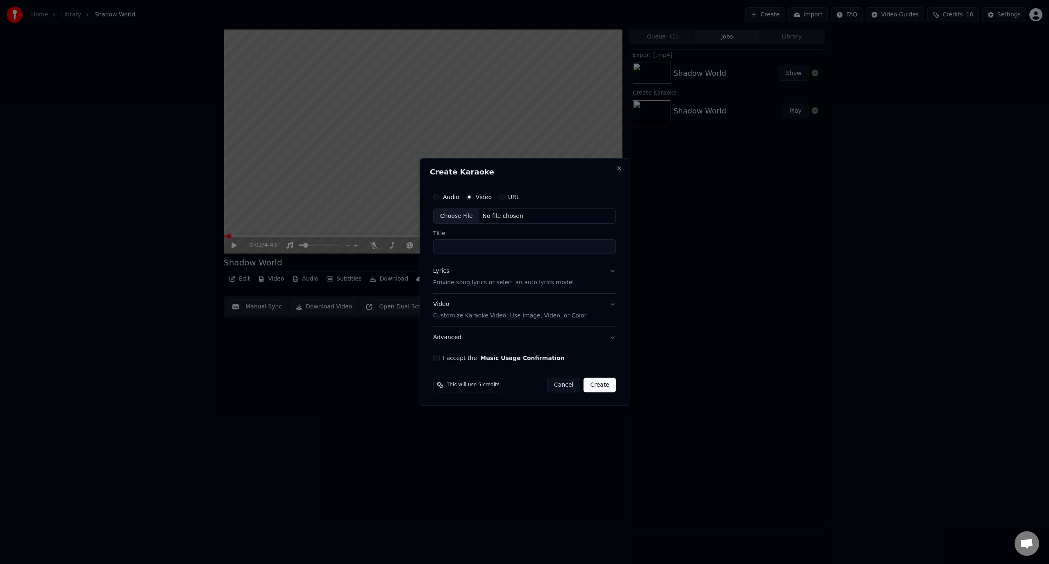
click at [477, 197] on label "Video" at bounding box center [484, 197] width 16 height 6
click at [472, 197] on button "Video" at bounding box center [469, 197] width 7 height 7
click at [451, 217] on div "Choose File" at bounding box center [457, 216] width 46 height 15
type input "**********"
click at [614, 272] on button "Lyrics Provide song lyrics or select an auto lyrics model" at bounding box center [525, 277] width 186 height 33
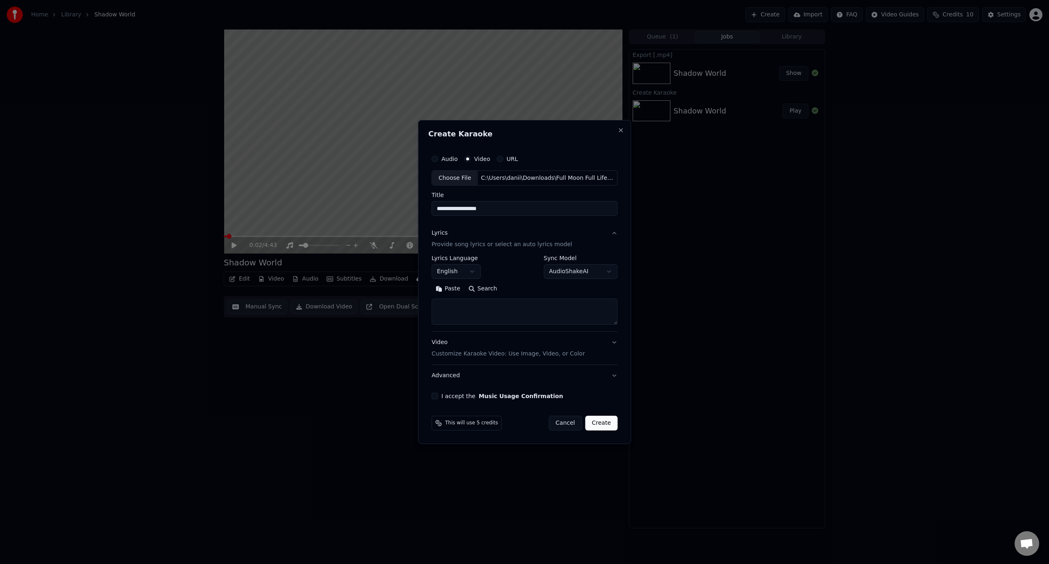
click at [476, 288] on button "Search" at bounding box center [482, 289] width 37 height 13
type textarea "**********"
click at [599, 273] on body "**********" at bounding box center [524, 282] width 1049 height 564
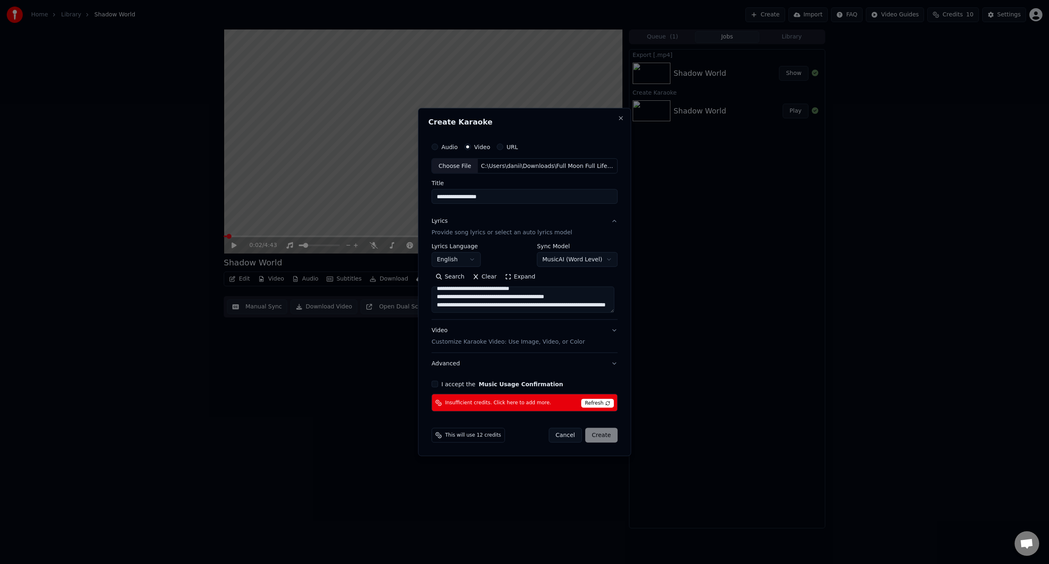
click at [588, 263] on body "**********" at bounding box center [524, 282] width 1049 height 564
click at [578, 261] on body "**********" at bounding box center [524, 282] width 1049 height 564
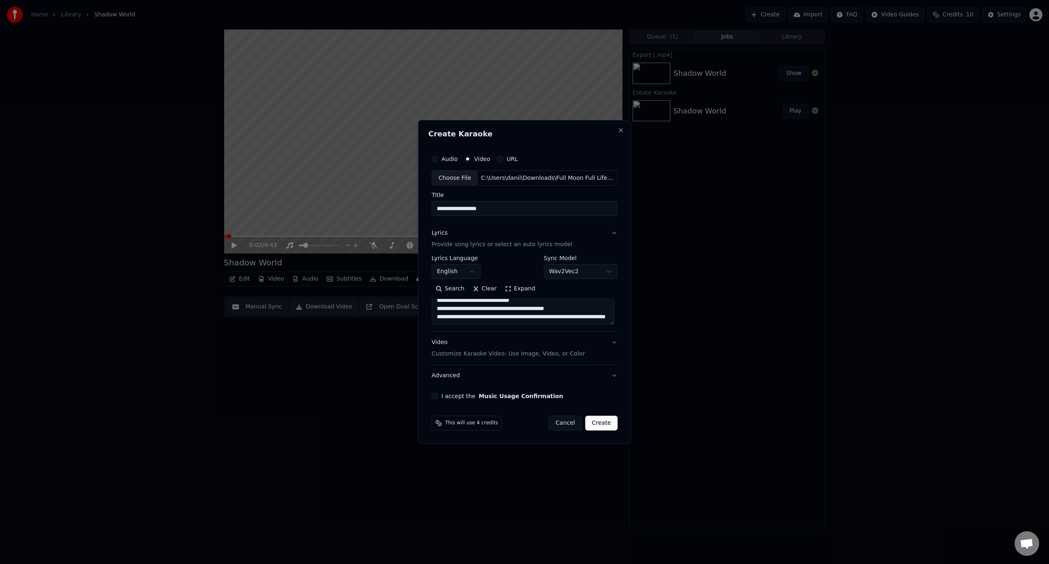
click at [584, 274] on body "**********" at bounding box center [524, 282] width 1049 height 564
select select "**********"
click at [615, 341] on button "Video Customize Karaoke Video: Use Image, Video, or Color" at bounding box center [525, 348] width 186 height 33
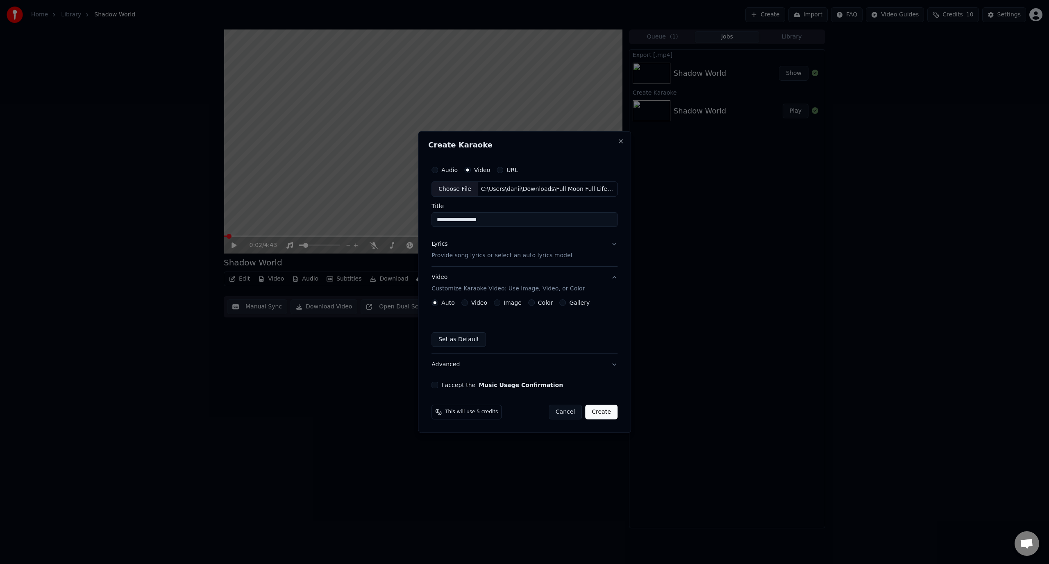
click at [608, 364] on button "Advanced" at bounding box center [525, 364] width 186 height 21
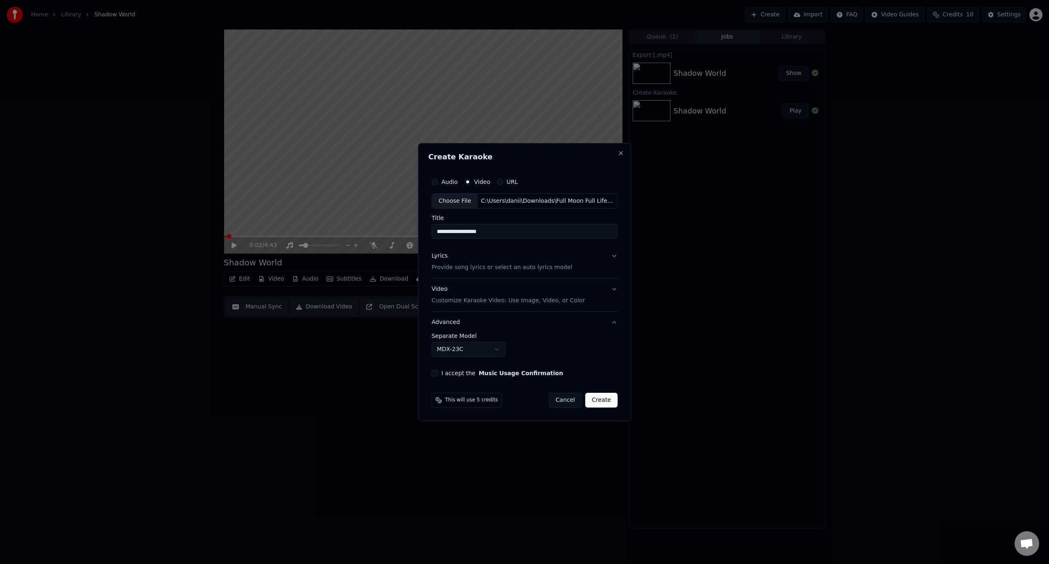
click at [487, 346] on body "**********" at bounding box center [524, 282] width 1049 height 564
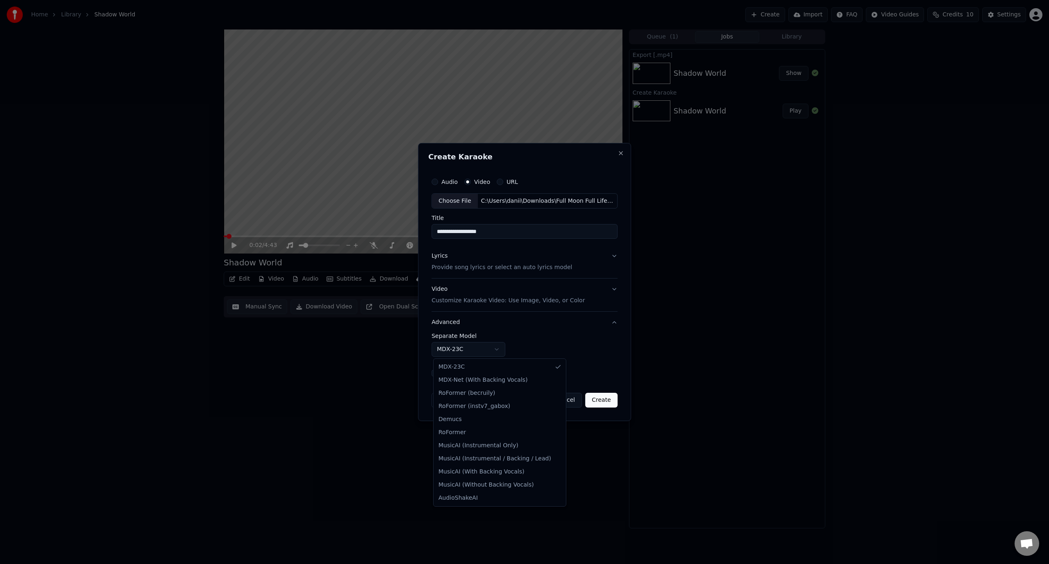
click at [487, 347] on body "**********" at bounding box center [524, 282] width 1049 height 564
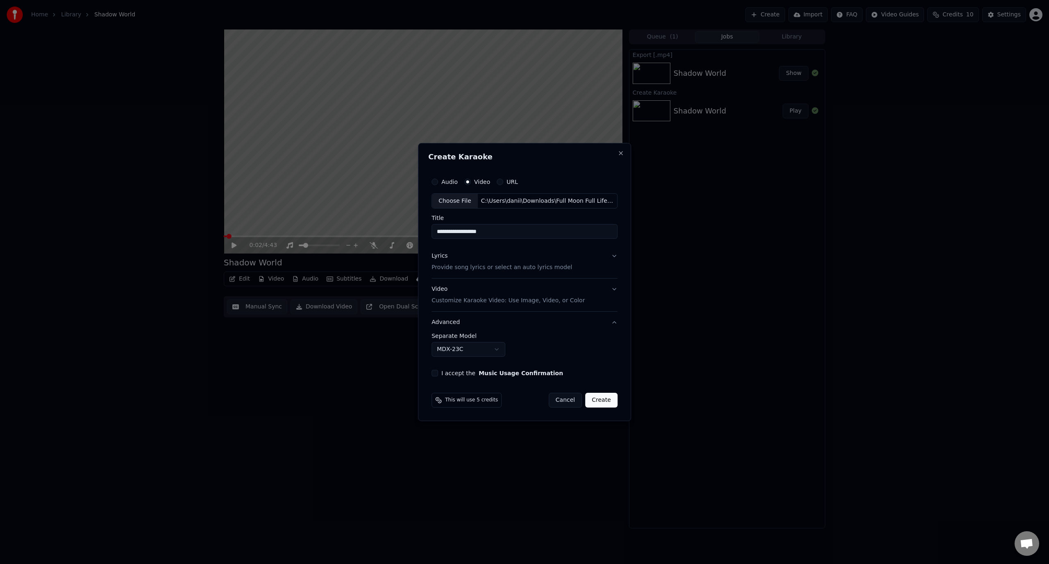
click at [598, 401] on button "Create" at bounding box center [601, 400] width 32 height 15
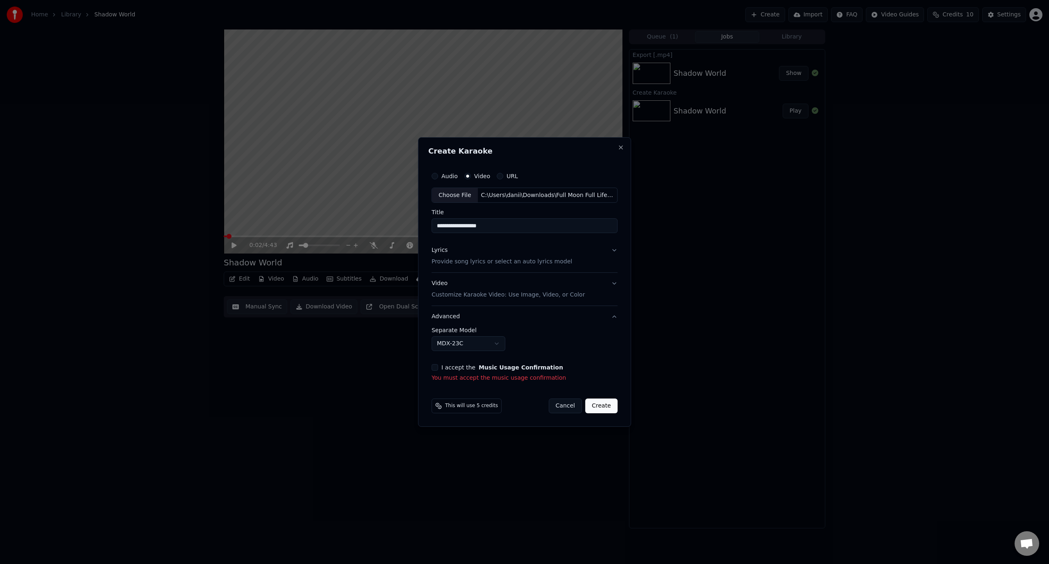
click at [435, 368] on button "I accept the Music Usage Confirmation" at bounding box center [435, 367] width 7 height 7
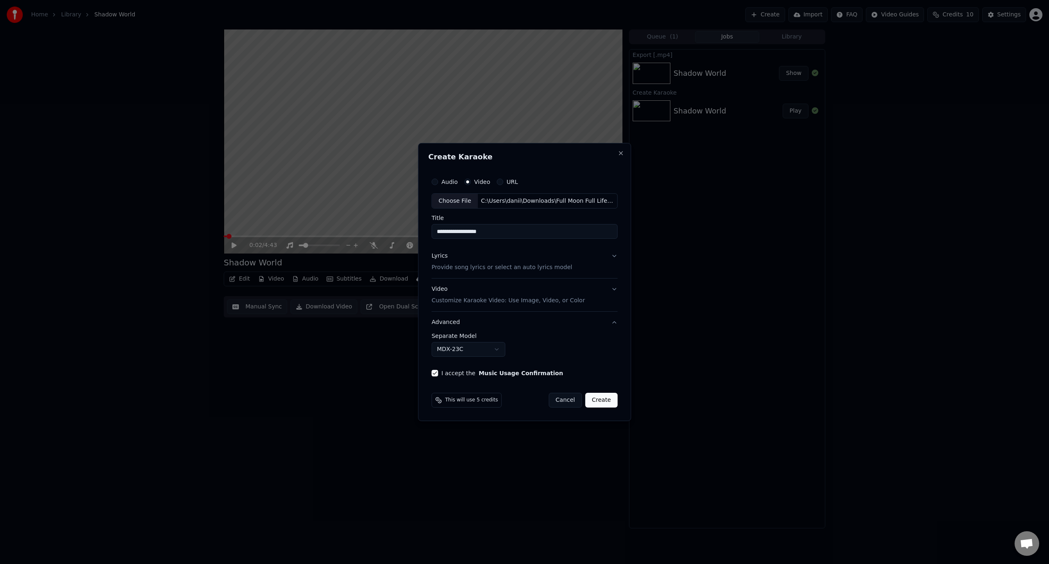
click at [602, 404] on button "Create" at bounding box center [601, 400] width 32 height 15
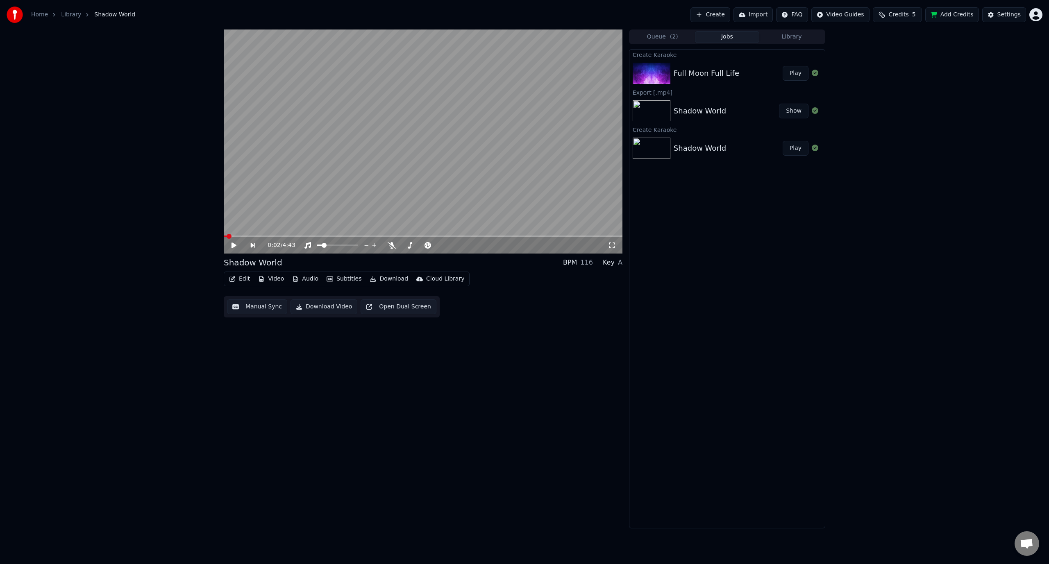
click at [716, 75] on div "Full Moon Full Life" at bounding box center [707, 73] width 66 height 11
click at [649, 70] on img at bounding box center [652, 73] width 38 height 21
click at [793, 69] on button "Play" at bounding box center [796, 73] width 26 height 15
drag, startPoint x: 611, startPoint y: 245, endPoint x: 611, endPoint y: 254, distance: 9.4
click at [611, 245] on icon at bounding box center [612, 245] width 8 height 7
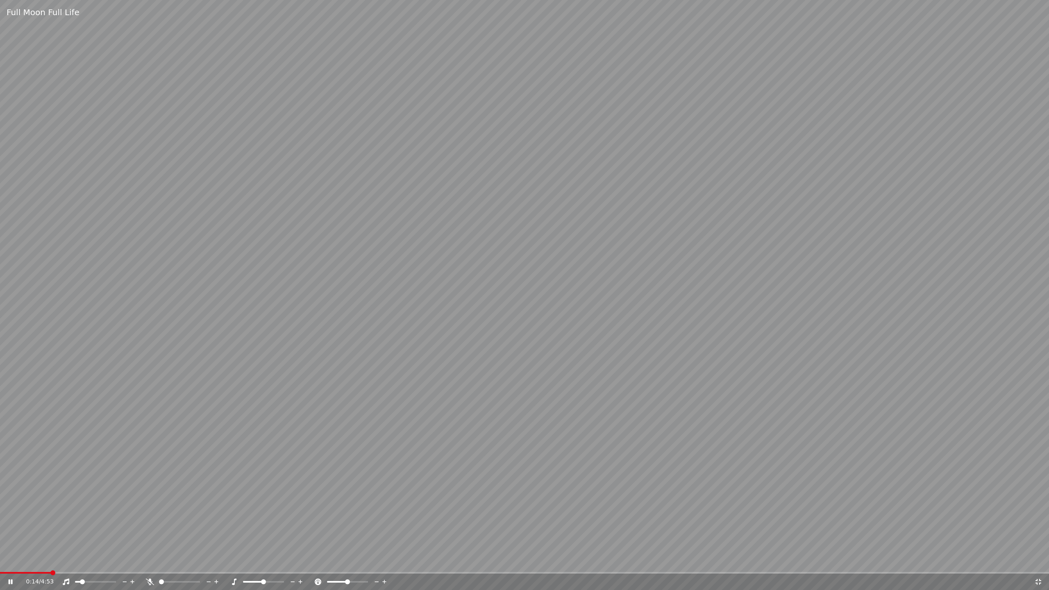
click at [1038, 564] on div "0:14 / 4:53" at bounding box center [524, 582] width 1042 height 8
click at [1038, 564] on icon at bounding box center [1038, 582] width 8 height 7
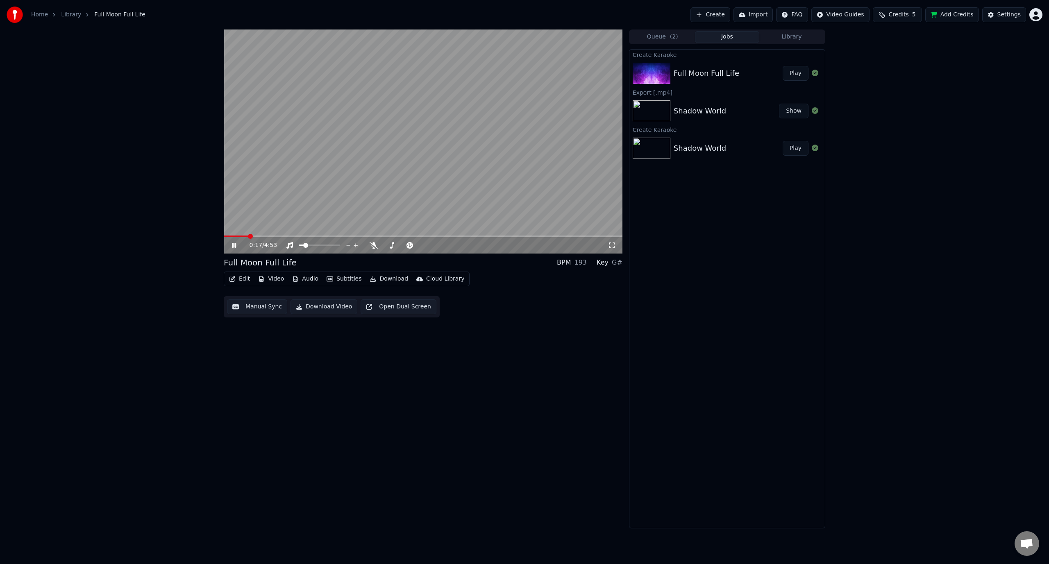
click at [611, 245] on icon at bounding box center [612, 245] width 8 height 7
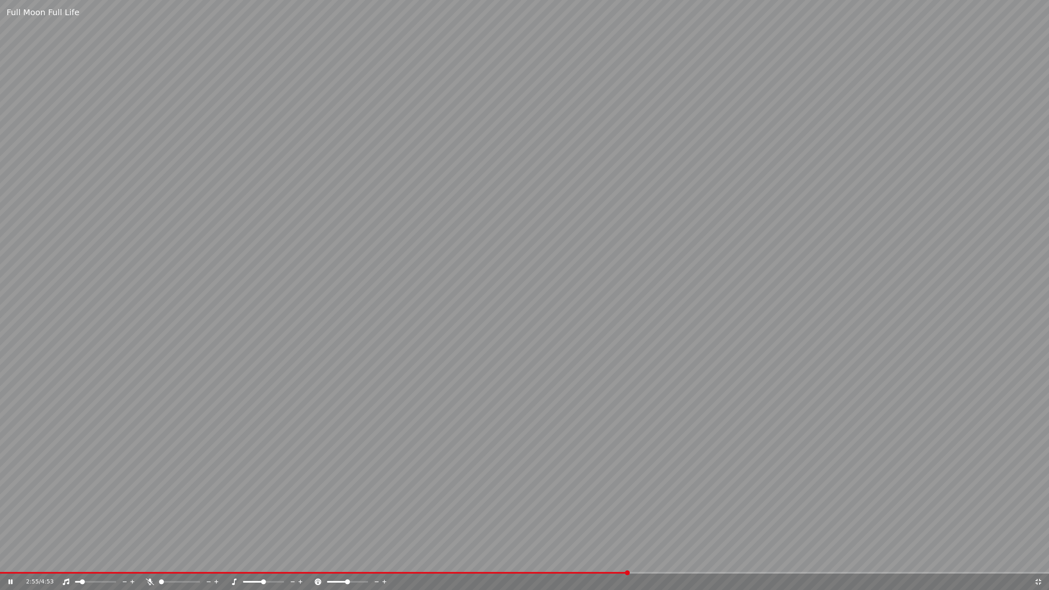
click at [284, 223] on video at bounding box center [524, 295] width 1049 height 590
click at [345, 259] on video at bounding box center [524, 295] width 1049 height 590
